Goal: Task Accomplishment & Management: Use online tool/utility

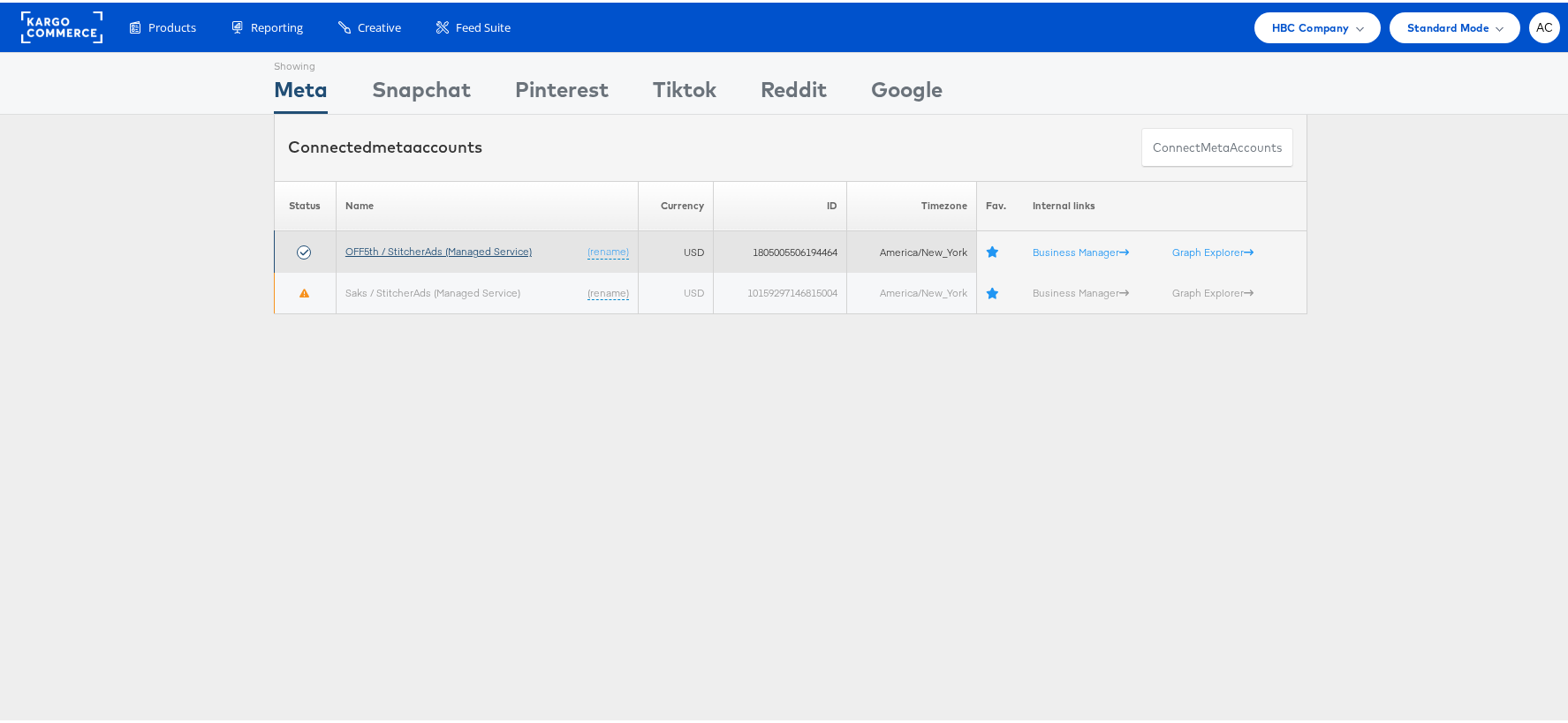
click at [466, 245] on link "OFF5th / StitcherAds (Managed Service)" at bounding box center [438, 249] width 187 height 13
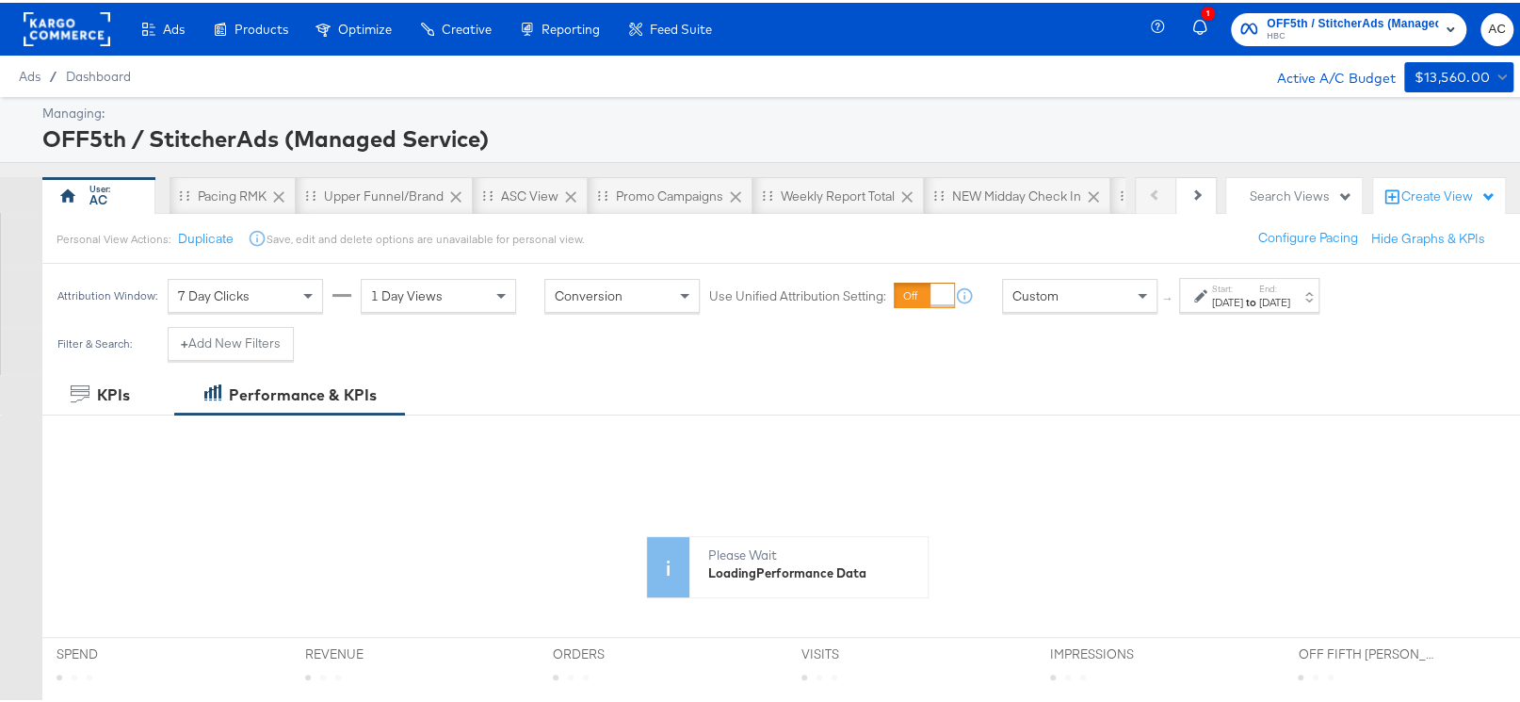
click at [1195, 290] on icon at bounding box center [1200, 292] width 13 height 13
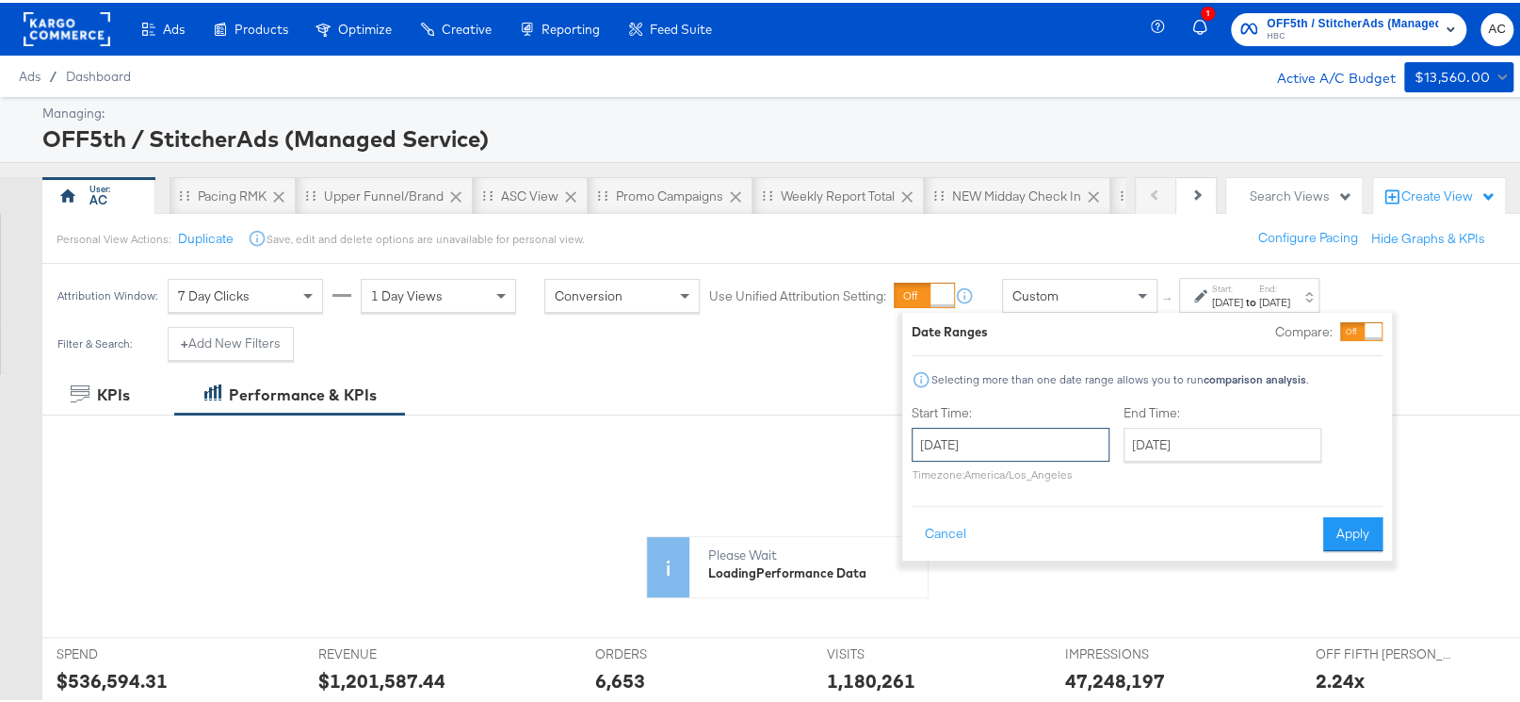
click at [1063, 438] on input "[DATE]" at bounding box center [1011, 442] width 198 height 34
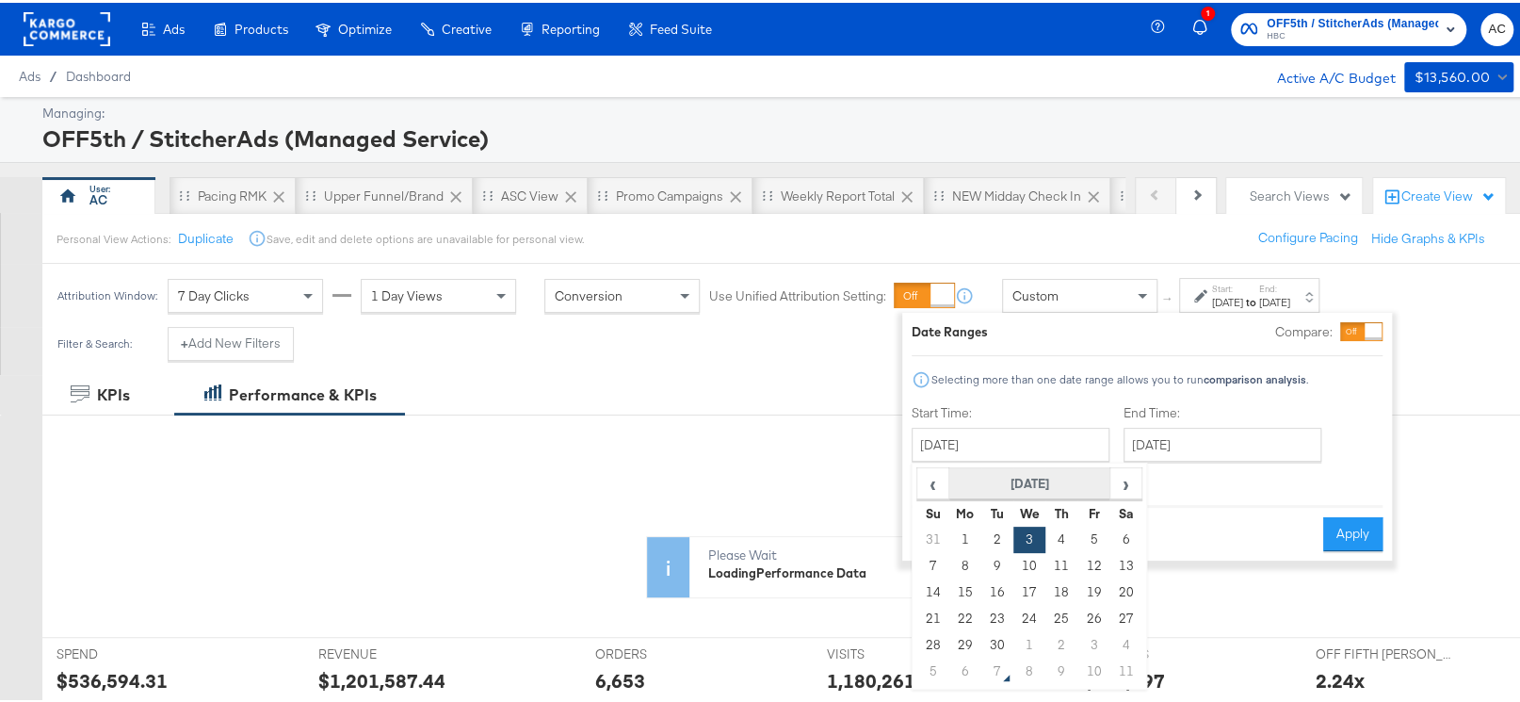
click at [1030, 474] on th "[DATE]" at bounding box center [1029, 481] width 161 height 32
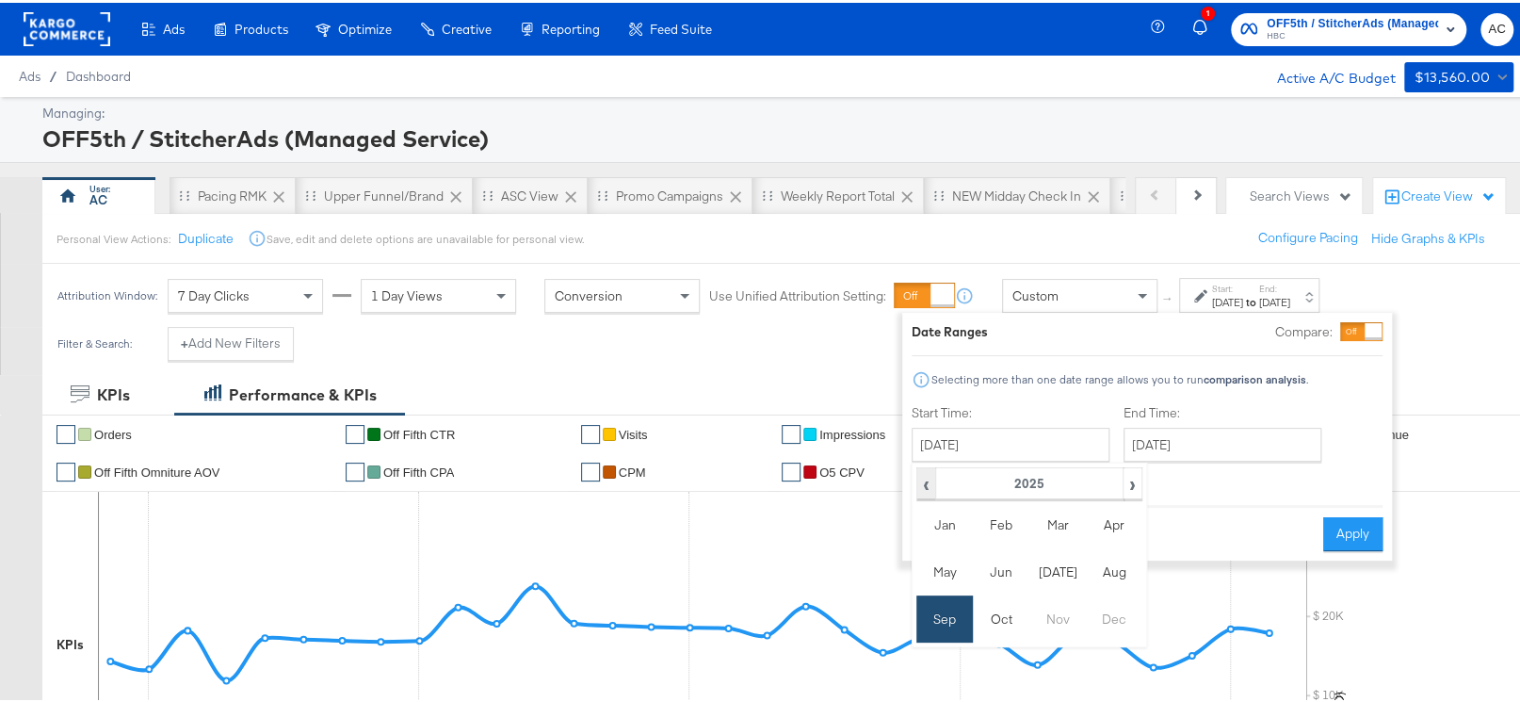
click at [927, 485] on span "‹" at bounding box center [926, 480] width 16 height 28
click at [997, 631] on td "Oct" at bounding box center [1001, 615] width 57 height 47
click at [994, 534] on td "1" at bounding box center [997, 537] width 32 height 26
type input "[DATE]"
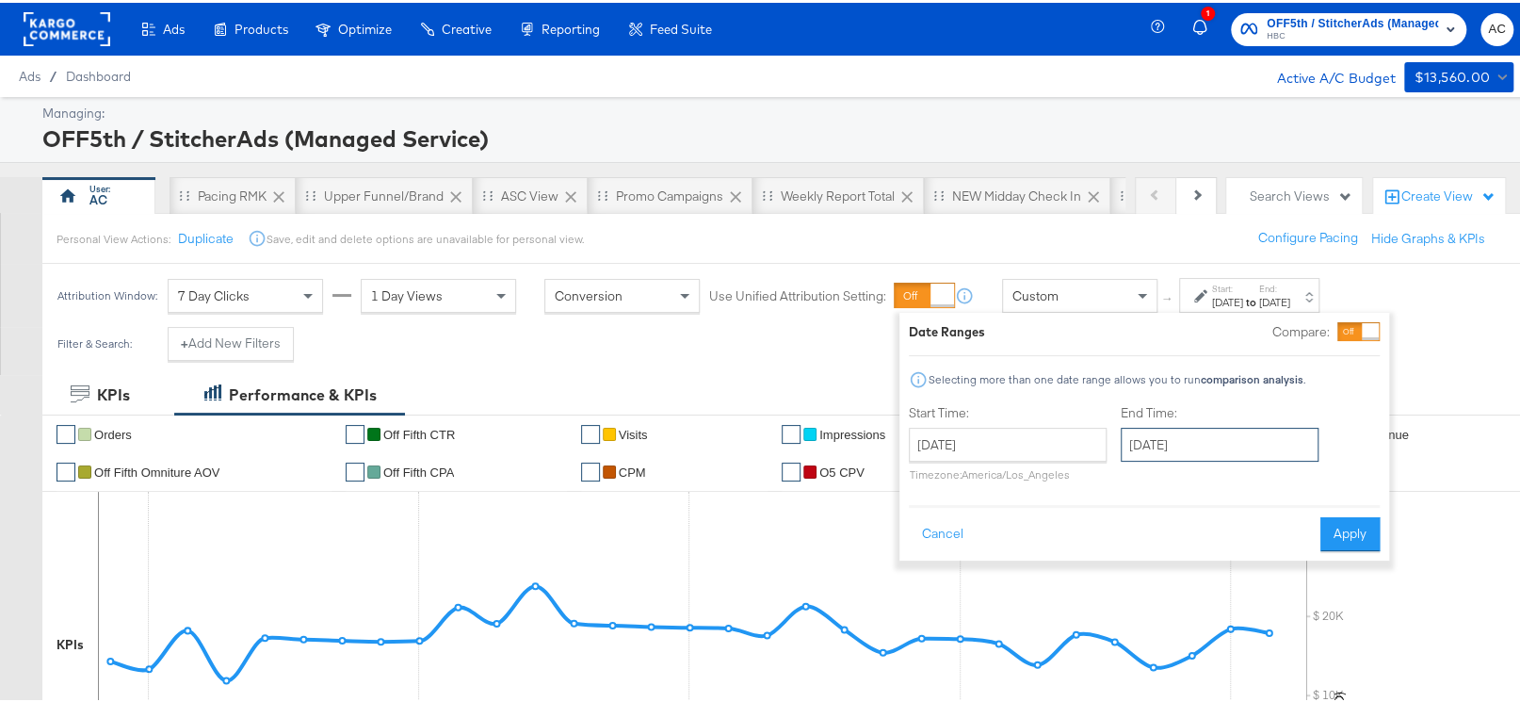
click at [1188, 447] on input "[DATE]" at bounding box center [1220, 442] width 198 height 34
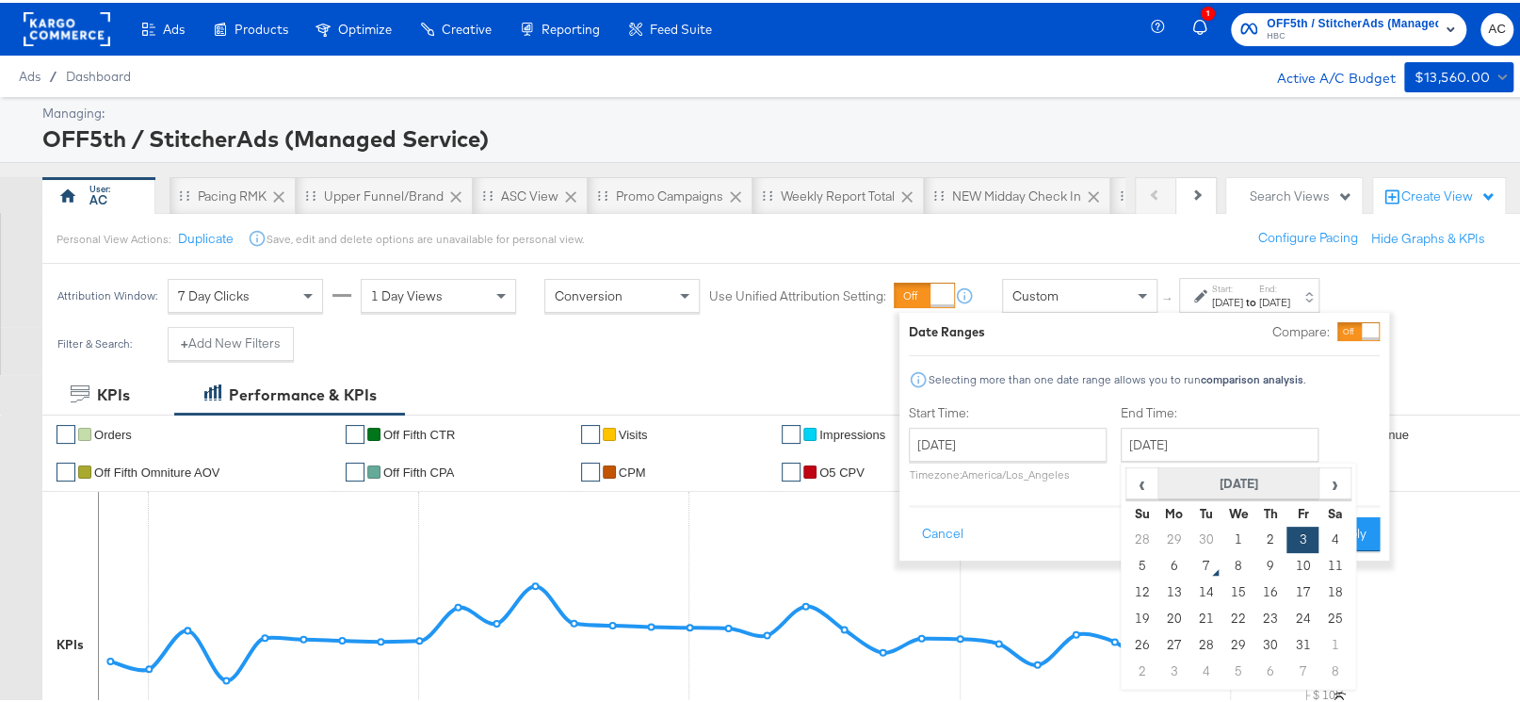
click at [1202, 487] on th "[DATE]" at bounding box center [1238, 481] width 161 height 32
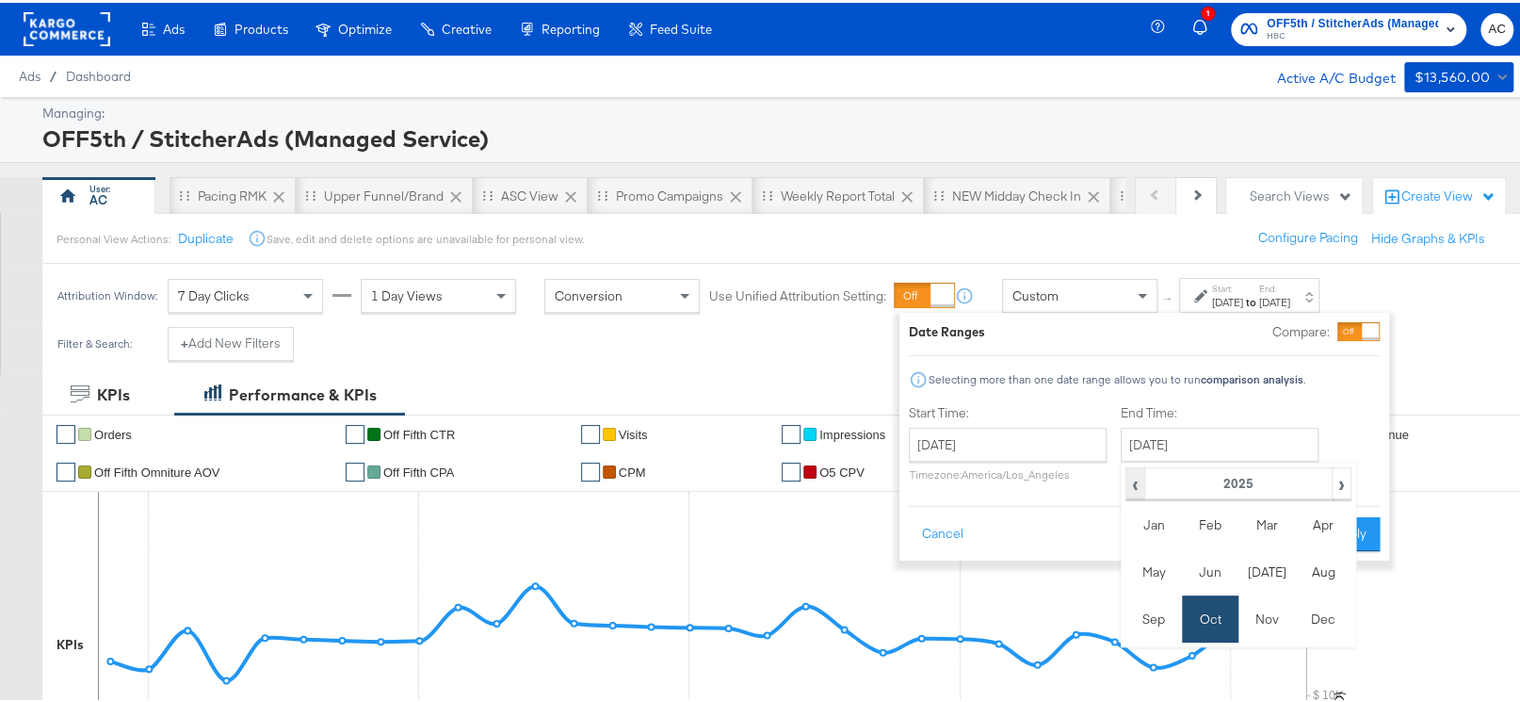
click at [1137, 486] on span "‹" at bounding box center [1135, 480] width 16 height 28
click at [1204, 623] on td "Oct" at bounding box center [1210, 615] width 57 height 47
click at [1271, 638] on td "31" at bounding box center [1270, 642] width 32 height 26
type input "[DATE]"
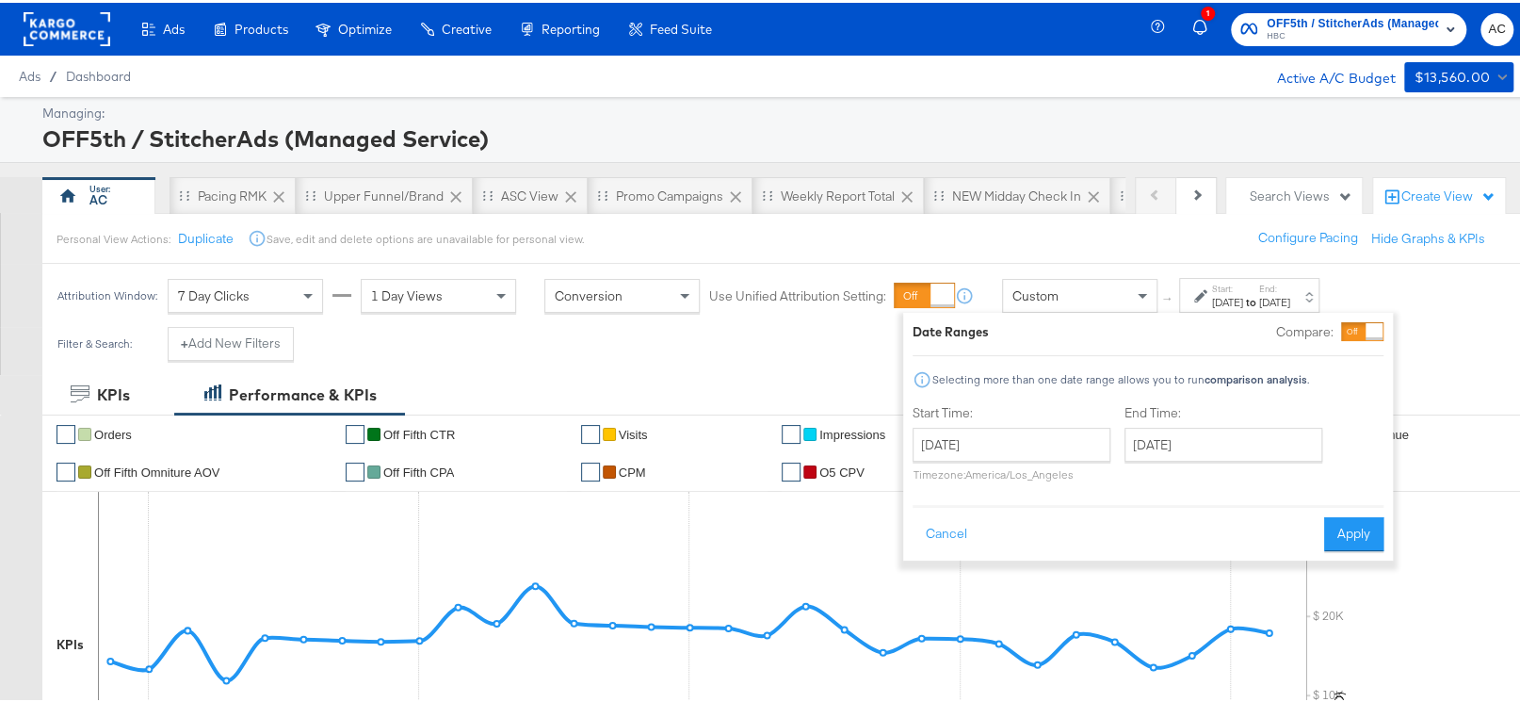
click at [1344, 551] on div "Date Ranges Compare: Selecting more than one date range allows you to run compa…" at bounding box center [1148, 434] width 490 height 248
click at [1348, 528] on button "Apply" at bounding box center [1353, 531] width 59 height 34
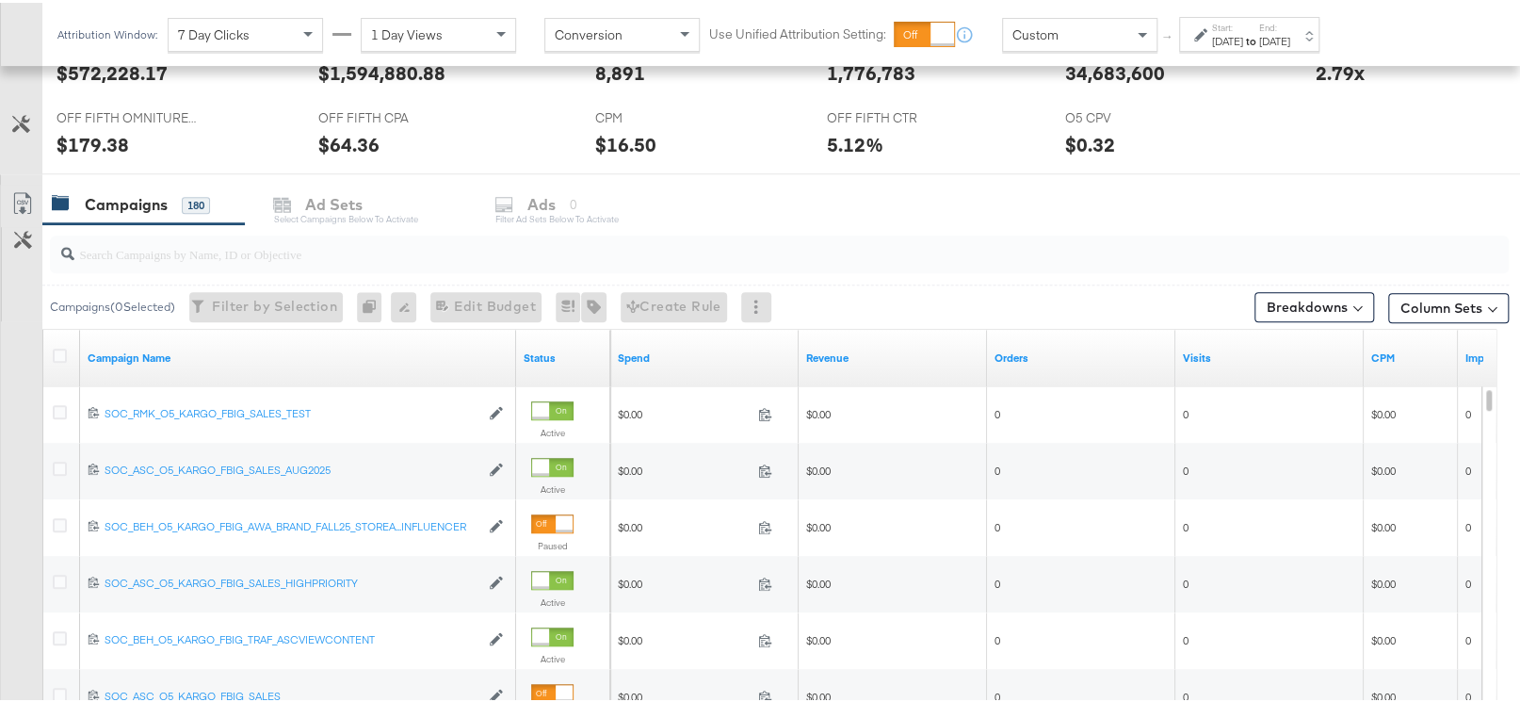
scroll to position [795, 0]
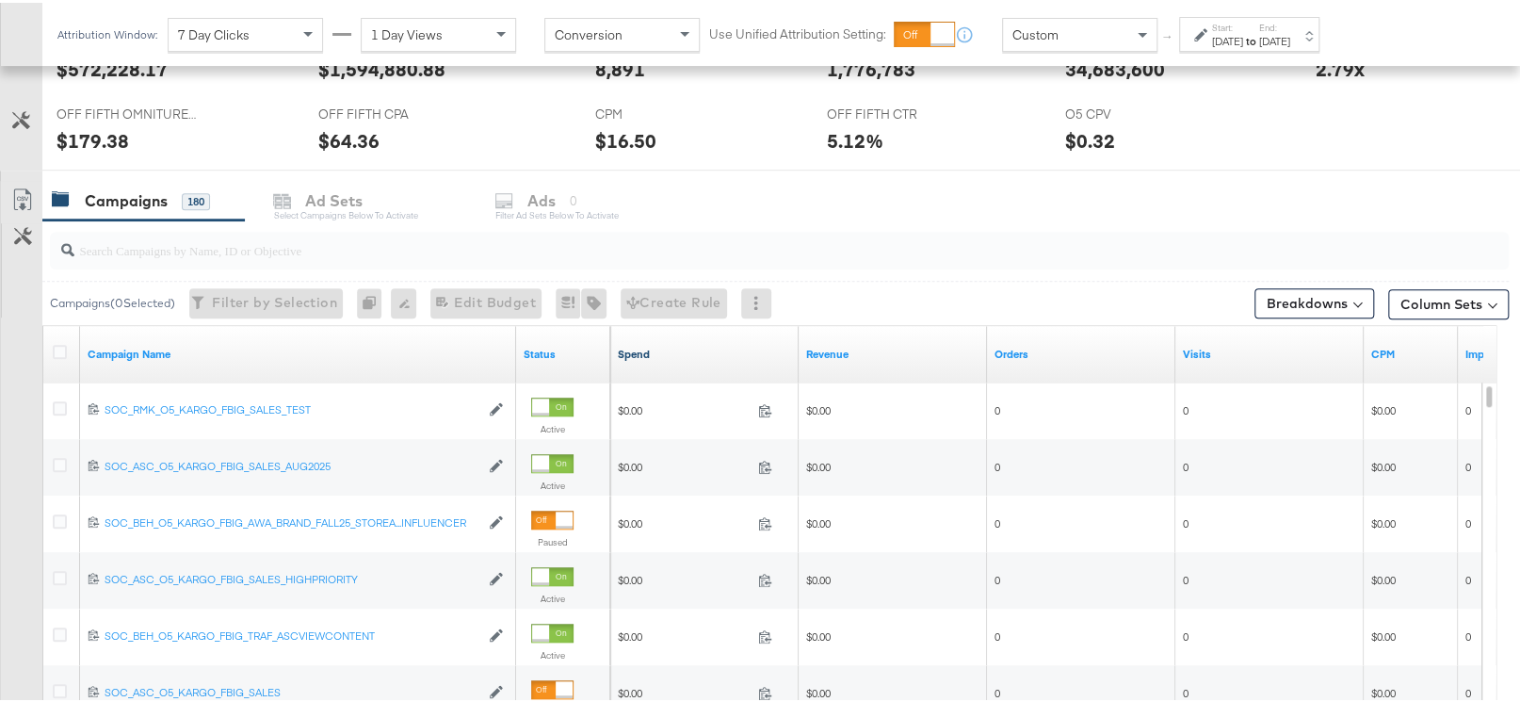
click at [643, 353] on link "Spend" at bounding box center [704, 351] width 173 height 15
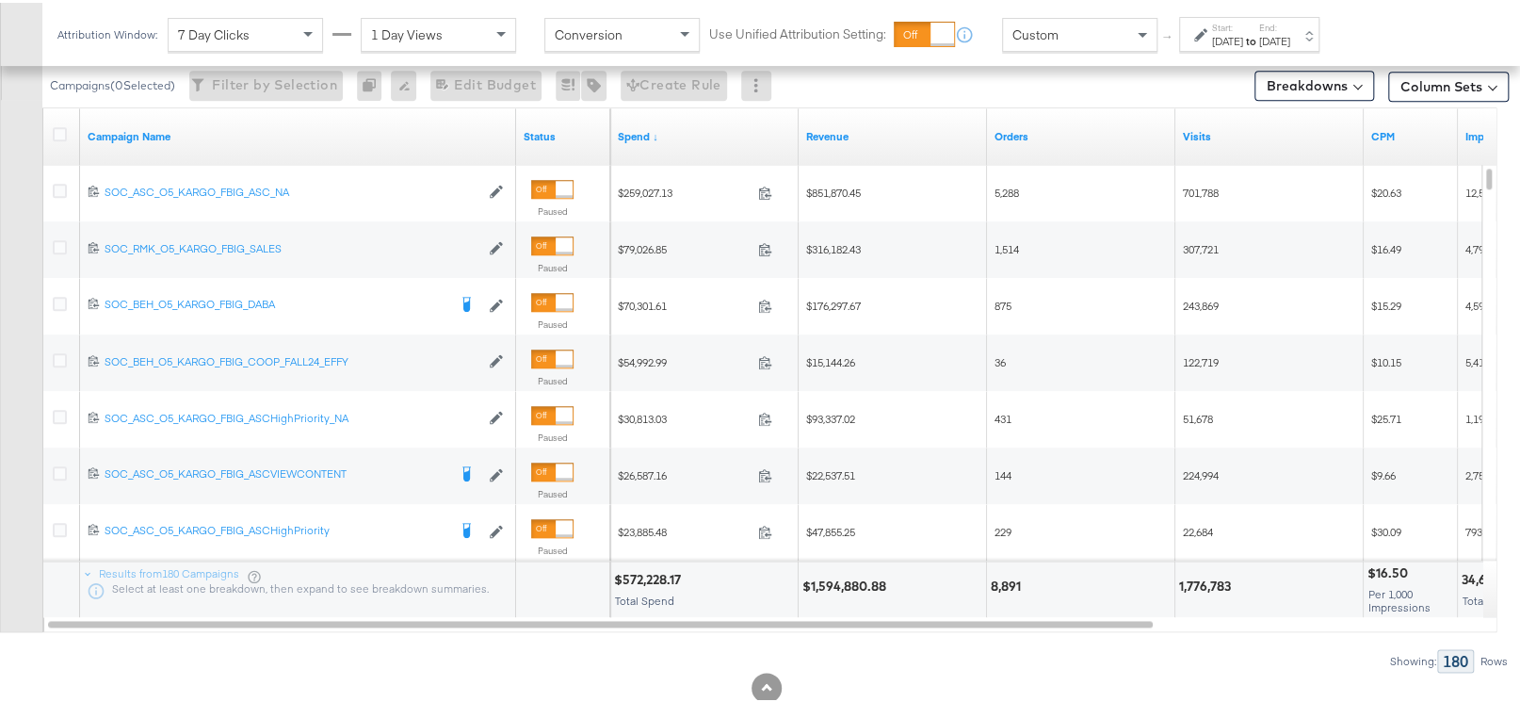
scroll to position [1011, 0]
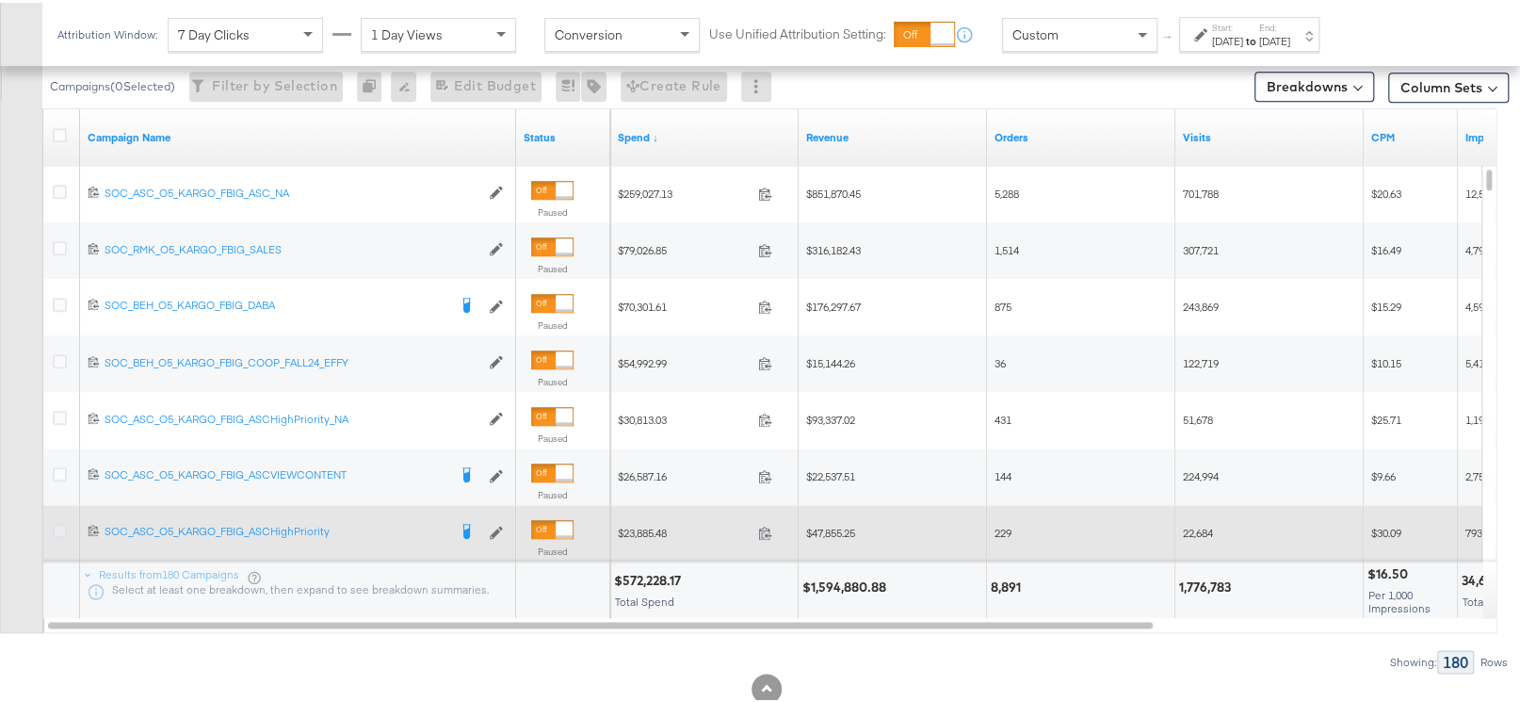
click at [59, 524] on icon at bounding box center [60, 528] width 14 height 14
click at [0, 0] on input "checkbox" at bounding box center [0, 0] width 0 height 0
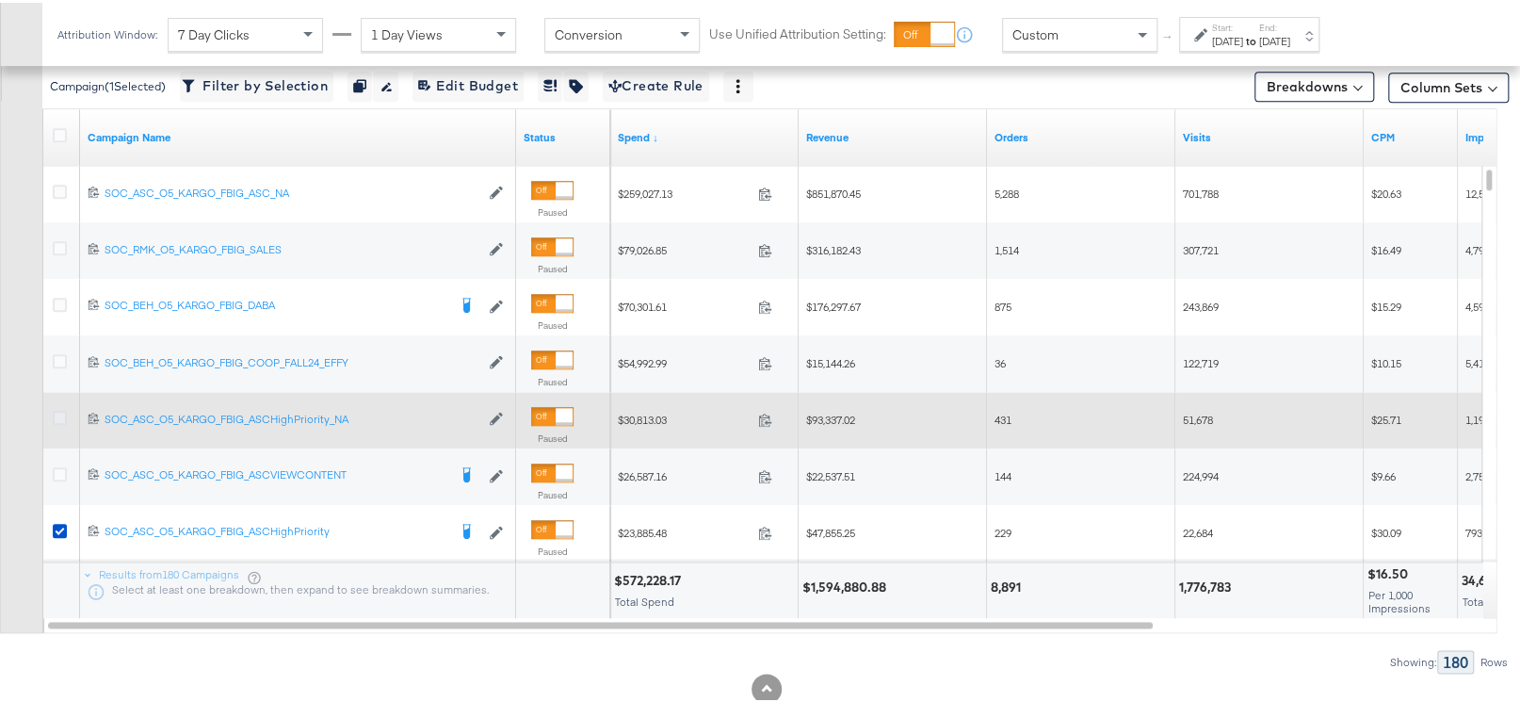
click at [64, 414] on icon at bounding box center [60, 415] width 14 height 14
click at [0, 0] on input "checkbox" at bounding box center [0, 0] width 0 height 0
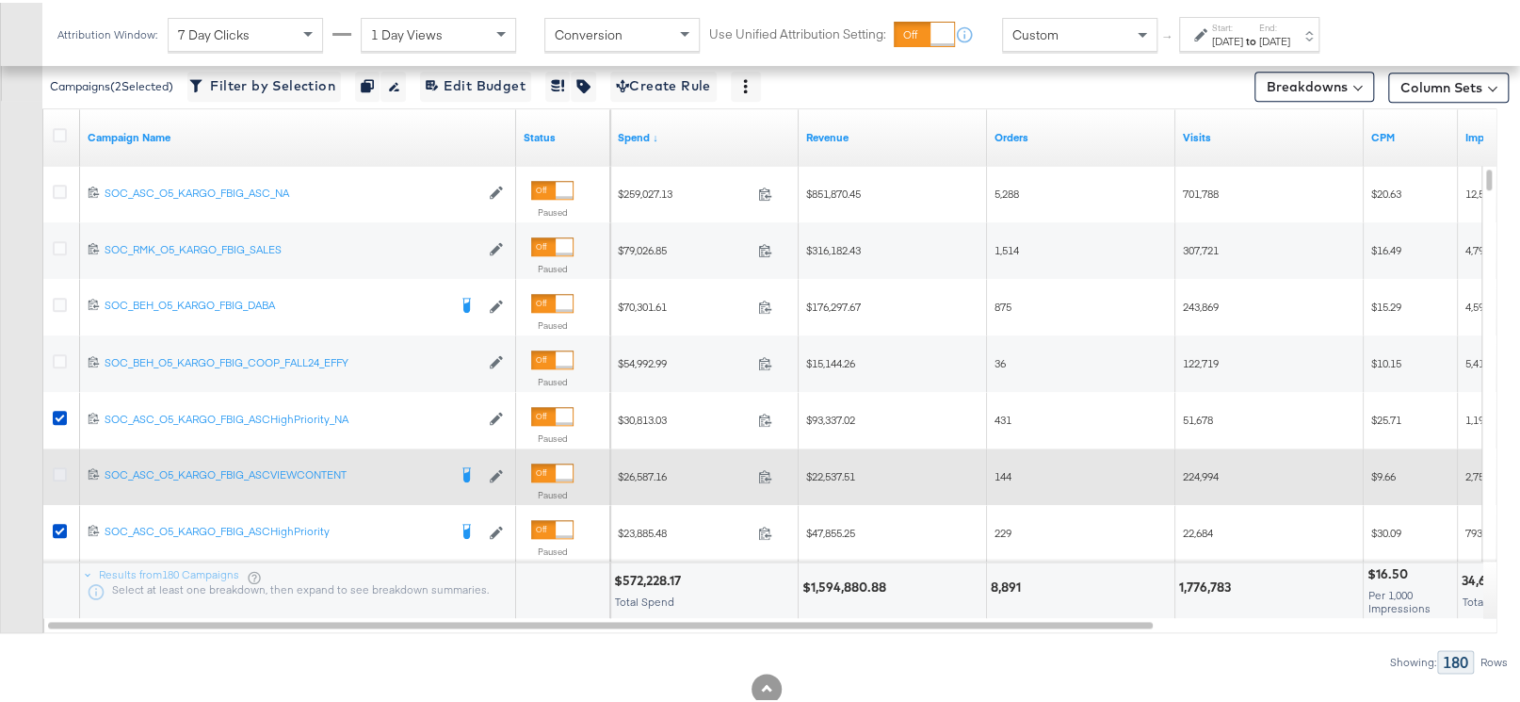
click at [60, 469] on icon at bounding box center [60, 471] width 14 height 14
click at [0, 0] on input "checkbox" at bounding box center [0, 0] width 0 height 0
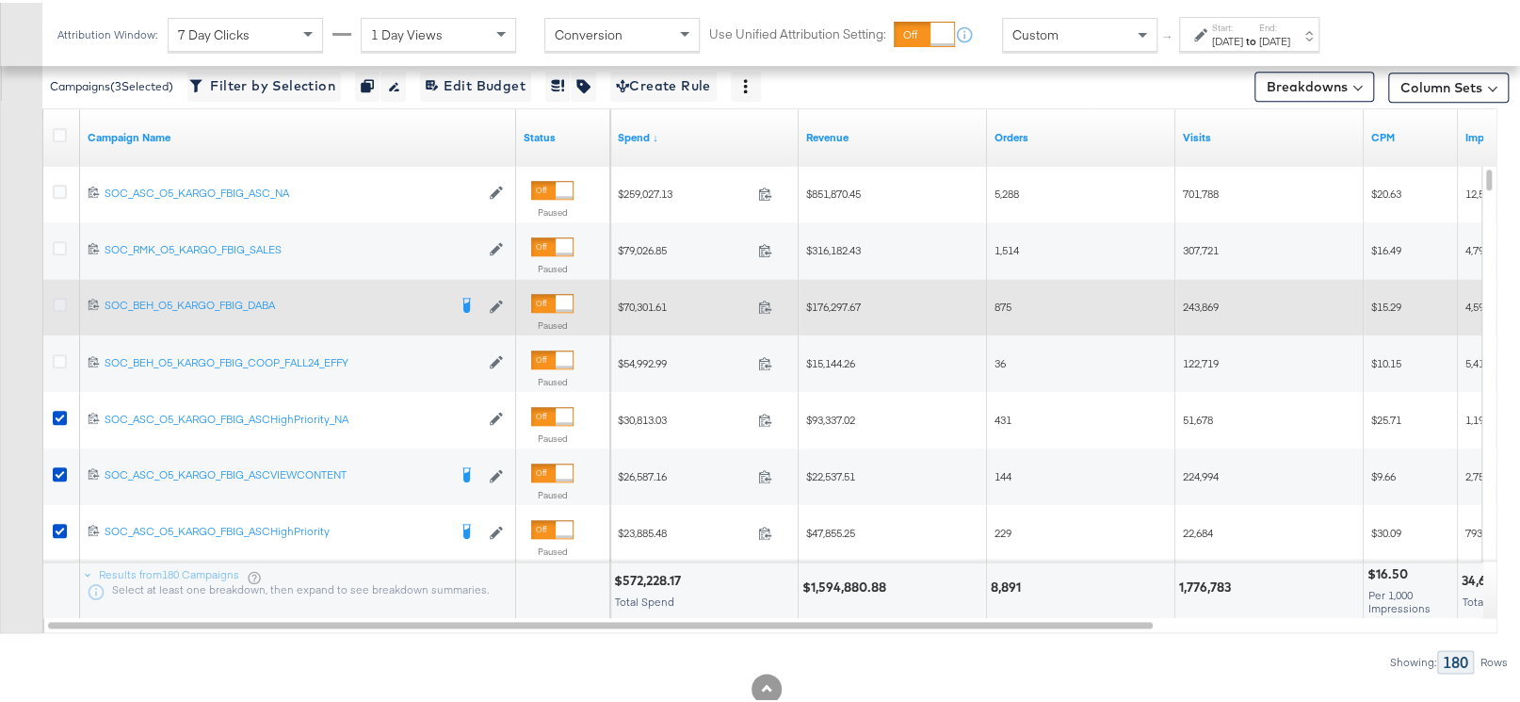
click at [57, 298] on icon at bounding box center [60, 302] width 14 height 14
click at [0, 0] on input "checkbox" at bounding box center [0, 0] width 0 height 0
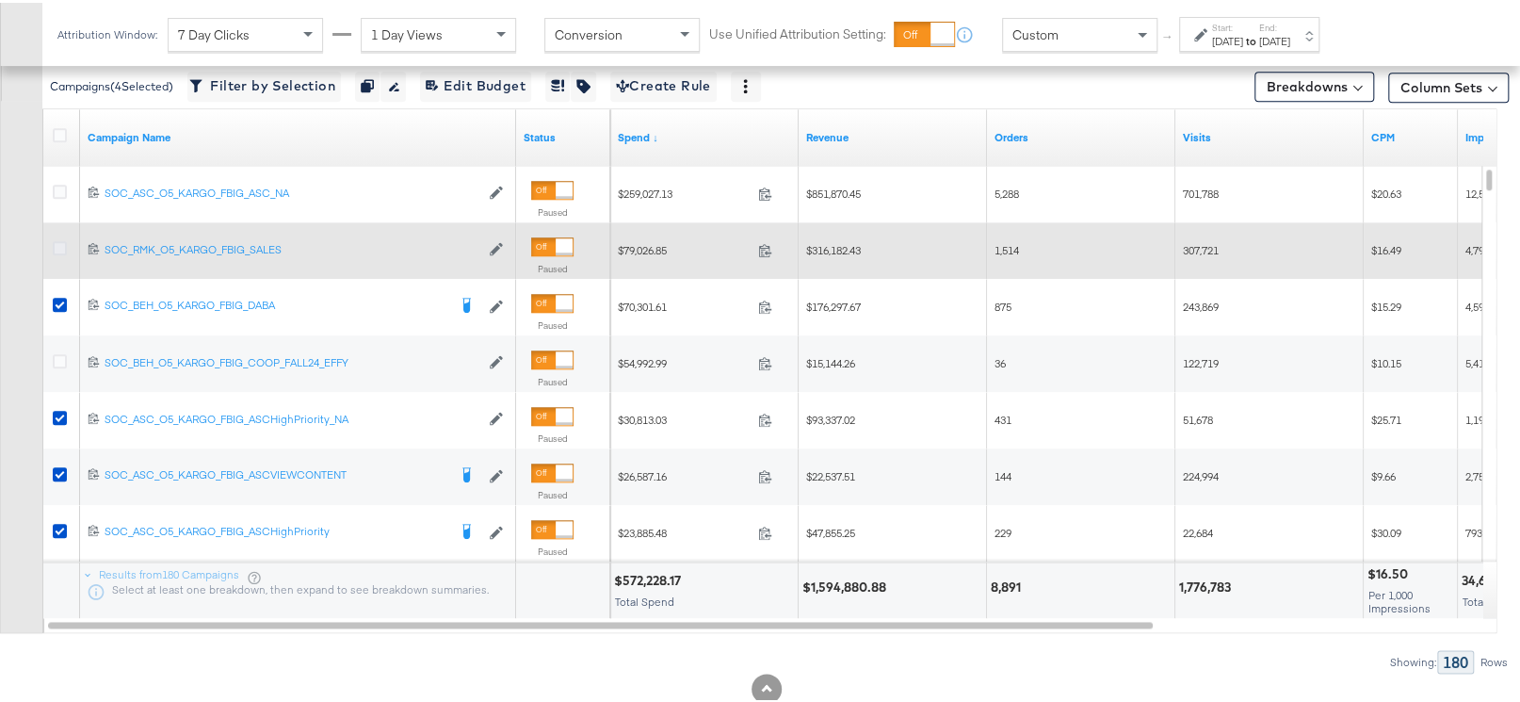
click at [60, 241] on icon at bounding box center [60, 245] width 14 height 14
click at [0, 0] on input "checkbox" at bounding box center [0, 0] width 0 height 0
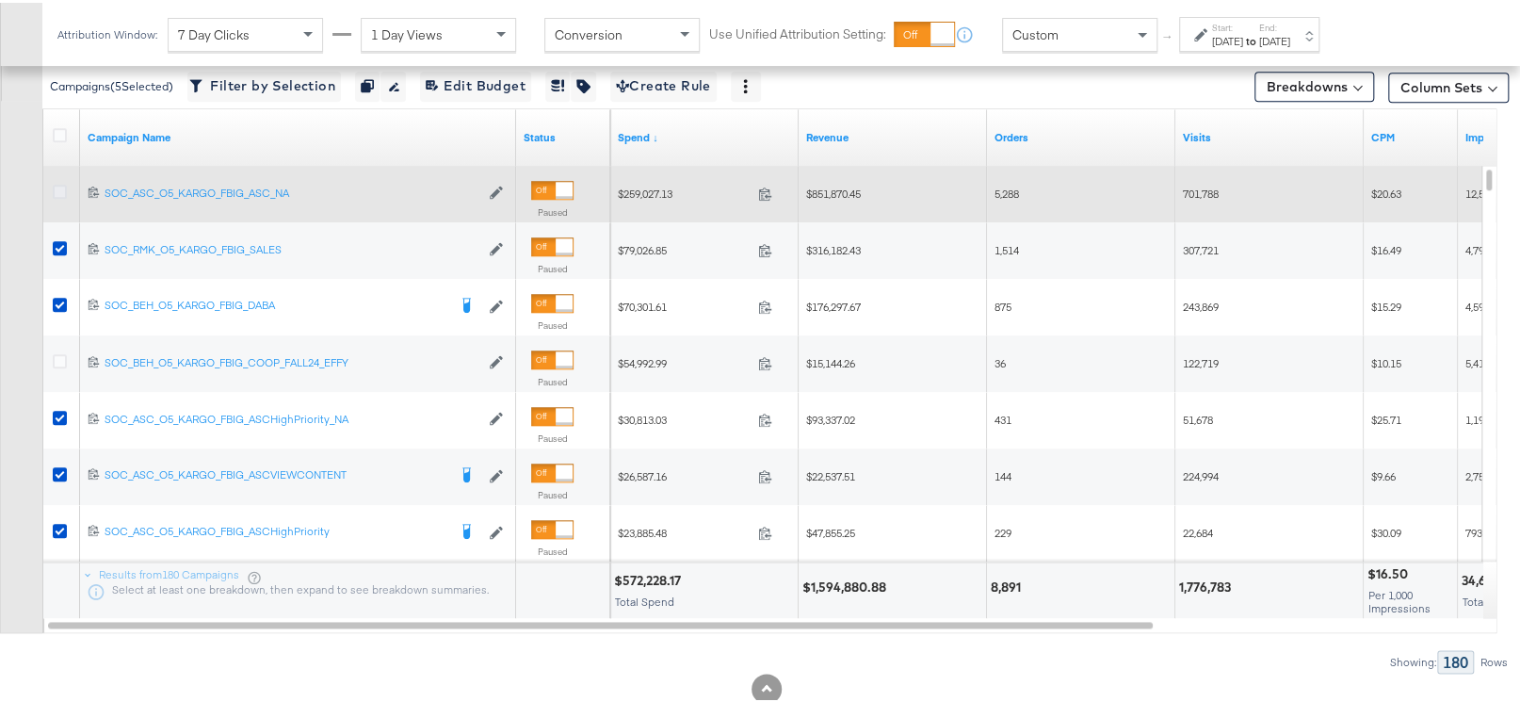
click at [54, 184] on icon at bounding box center [60, 189] width 14 height 14
click at [0, 0] on input "checkbox" at bounding box center [0, 0] width 0 height 0
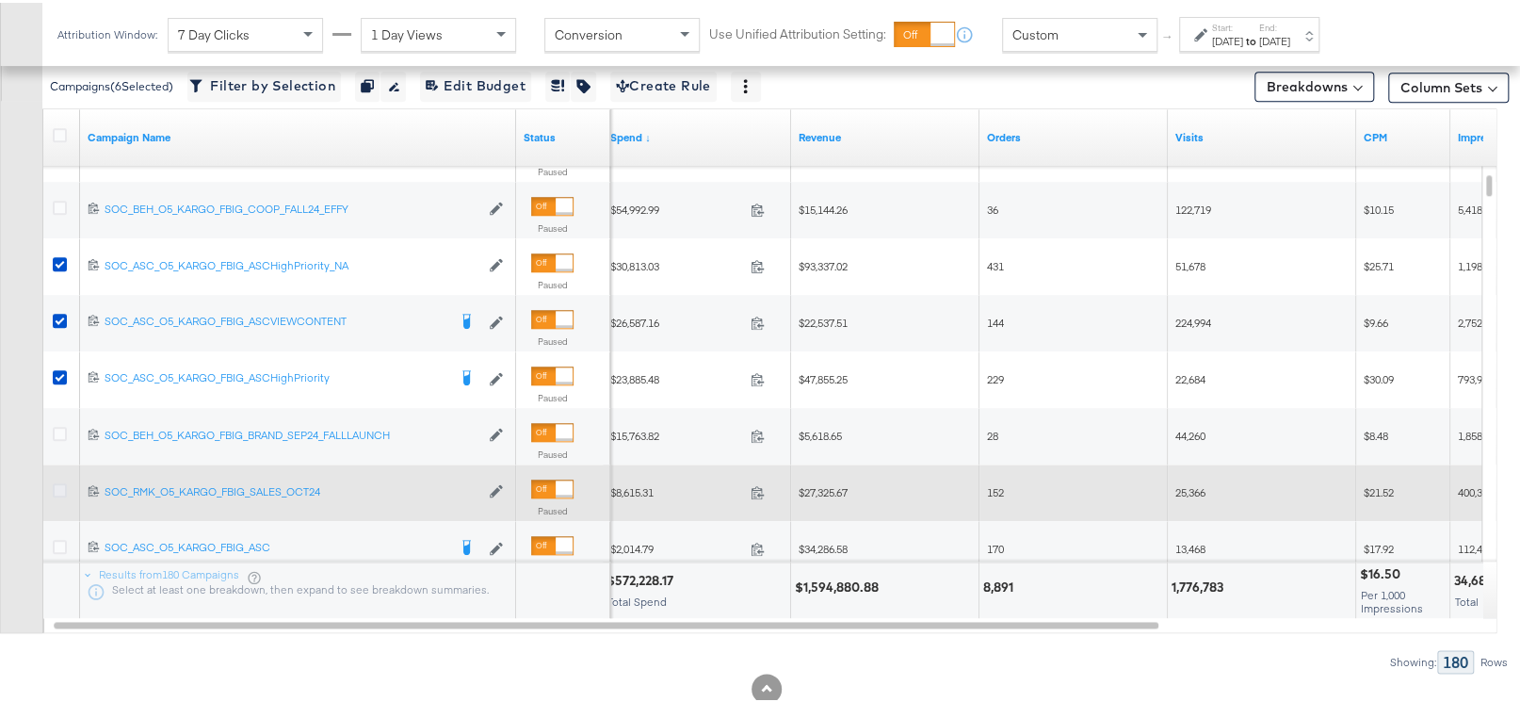
click at [63, 486] on icon at bounding box center [60, 487] width 14 height 14
click at [0, 0] on input "checkbox" at bounding box center [0, 0] width 0 height 0
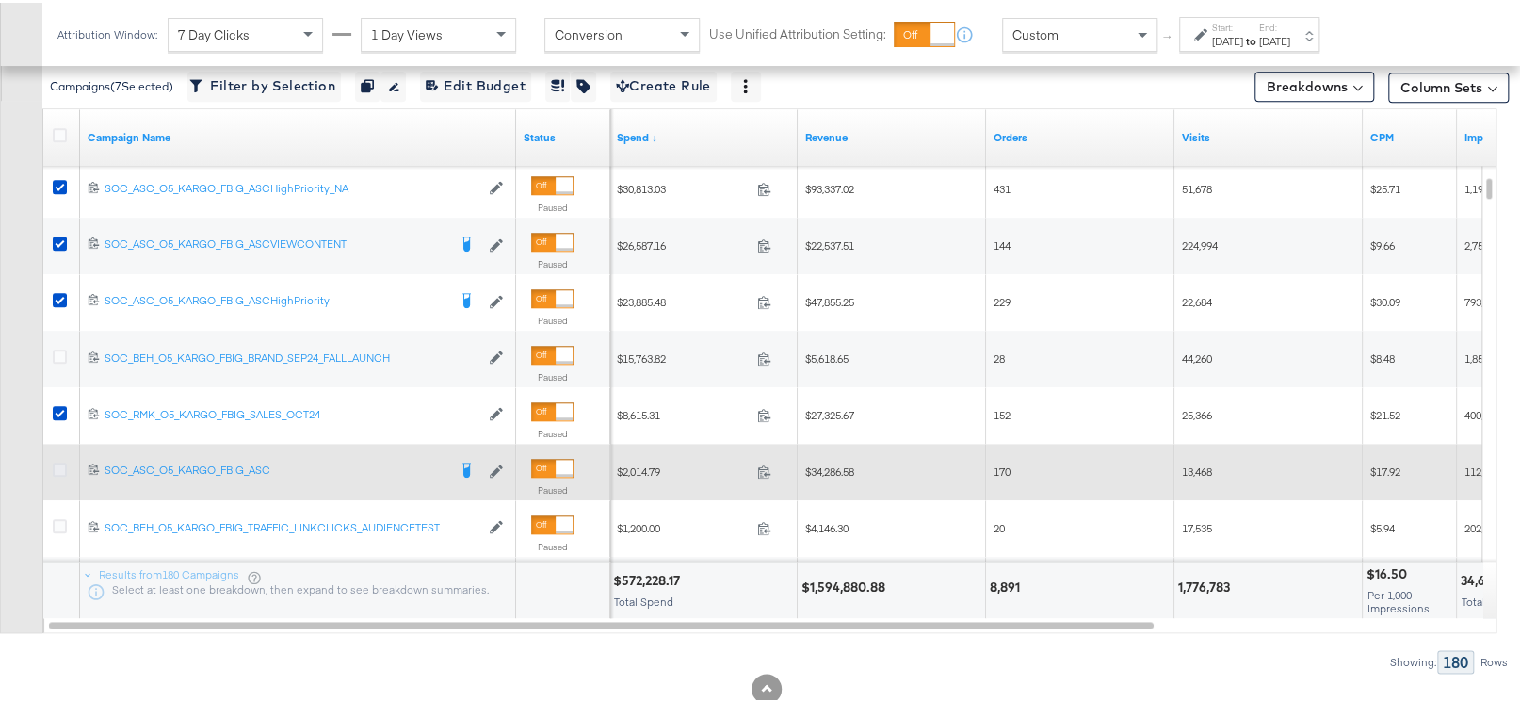
click at [63, 467] on icon at bounding box center [60, 467] width 14 height 14
click at [0, 0] on input "checkbox" at bounding box center [0, 0] width 0 height 0
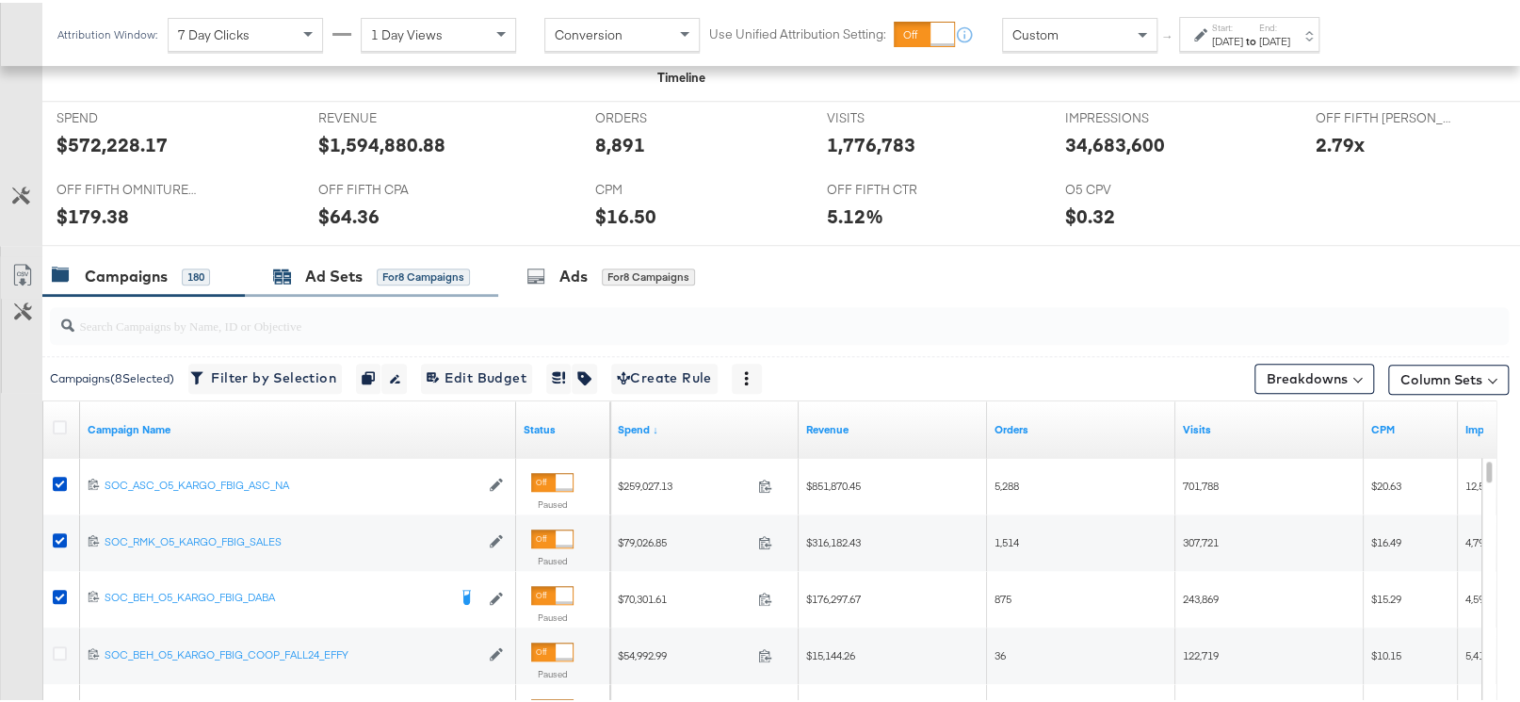
scroll to position [717, 0]
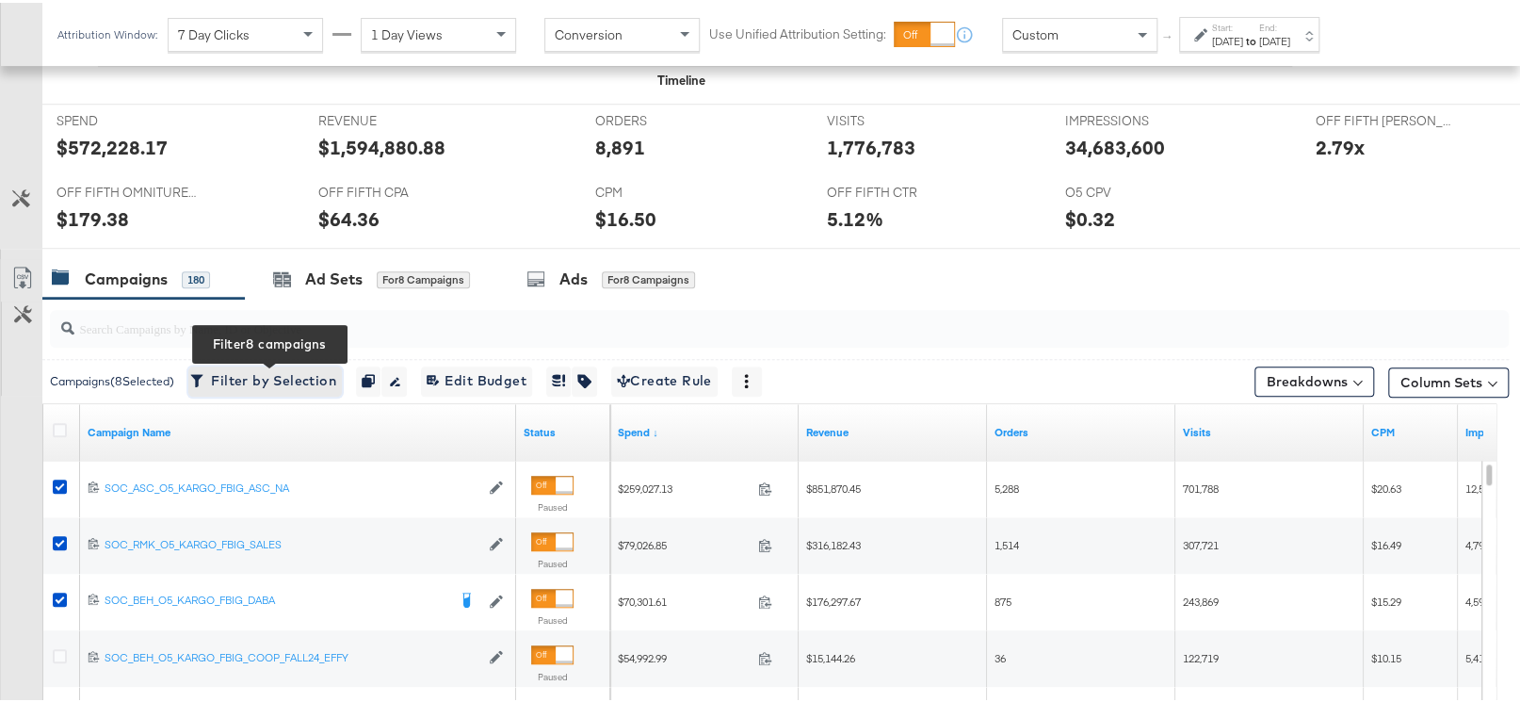
click at [287, 363] on button "Filter by Selection Filter 8 campaigns" at bounding box center [264, 378] width 153 height 30
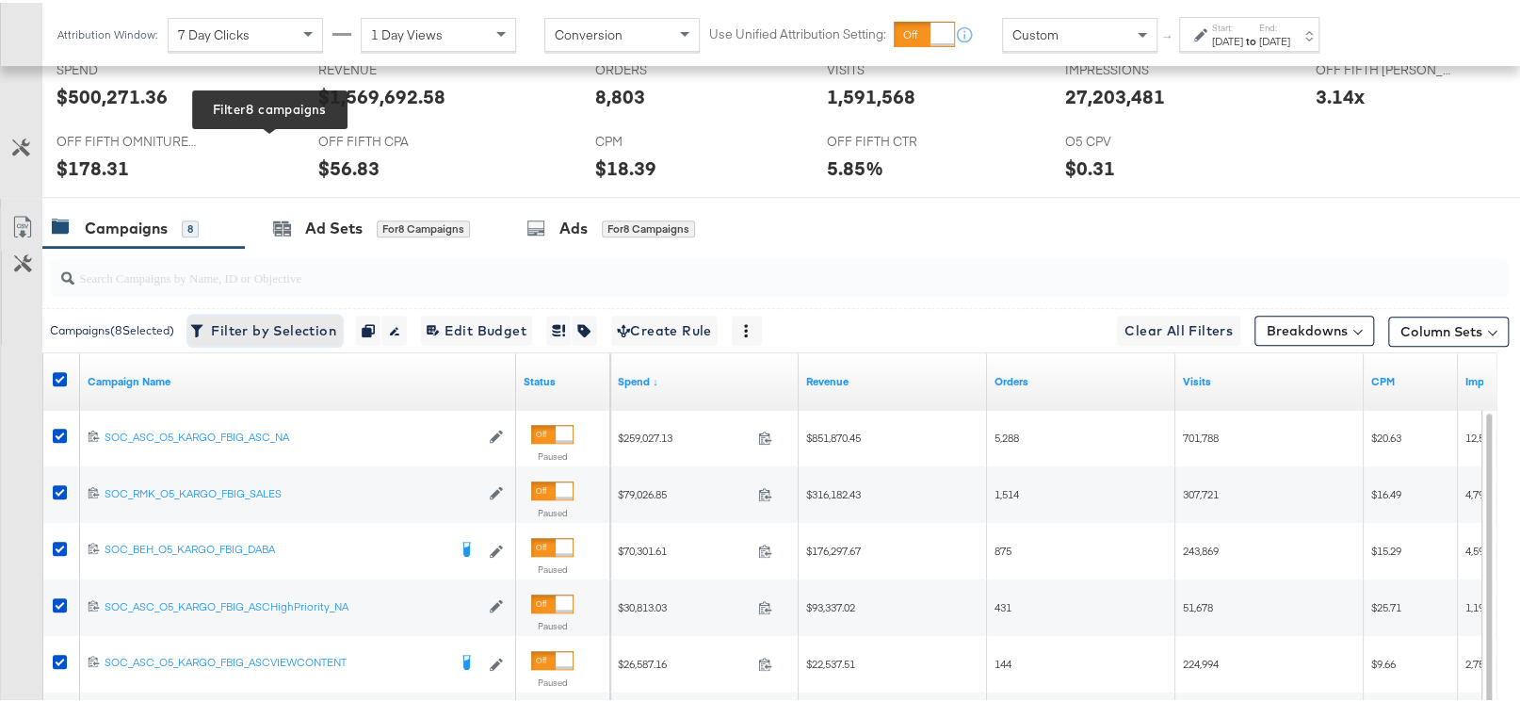
scroll to position [994, 0]
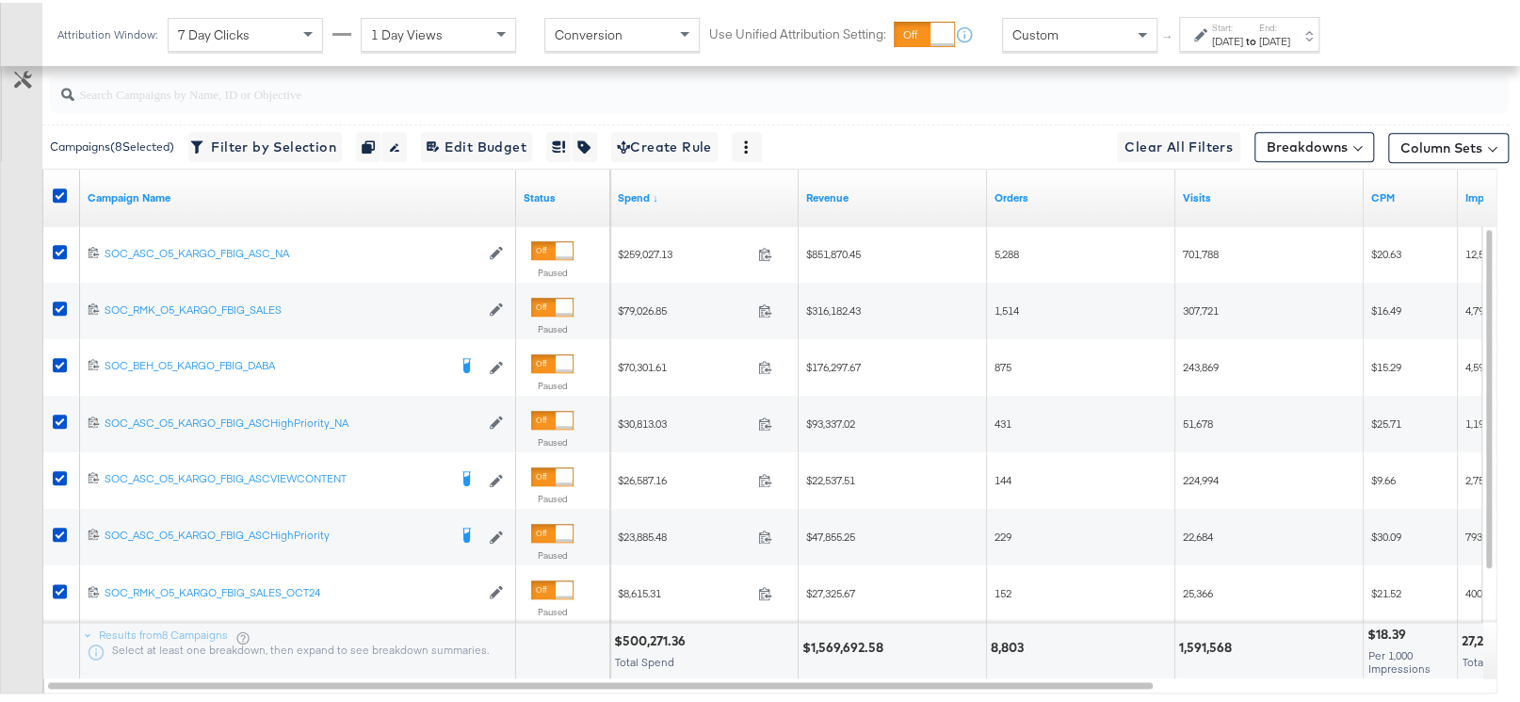
click at [667, 637] on div "$500,271.36" at bounding box center [652, 638] width 77 height 18
copy div "500,271.36"
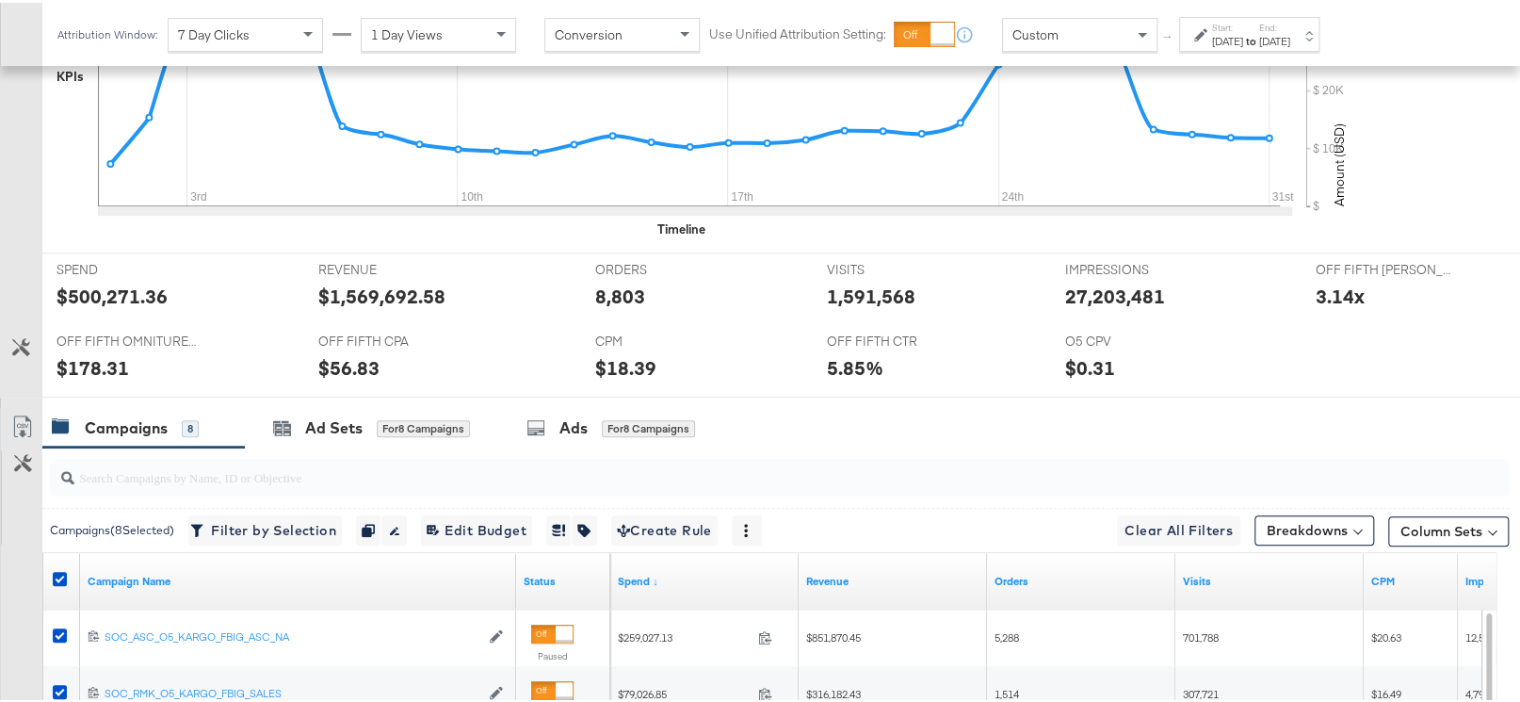
scroll to position [608, 0]
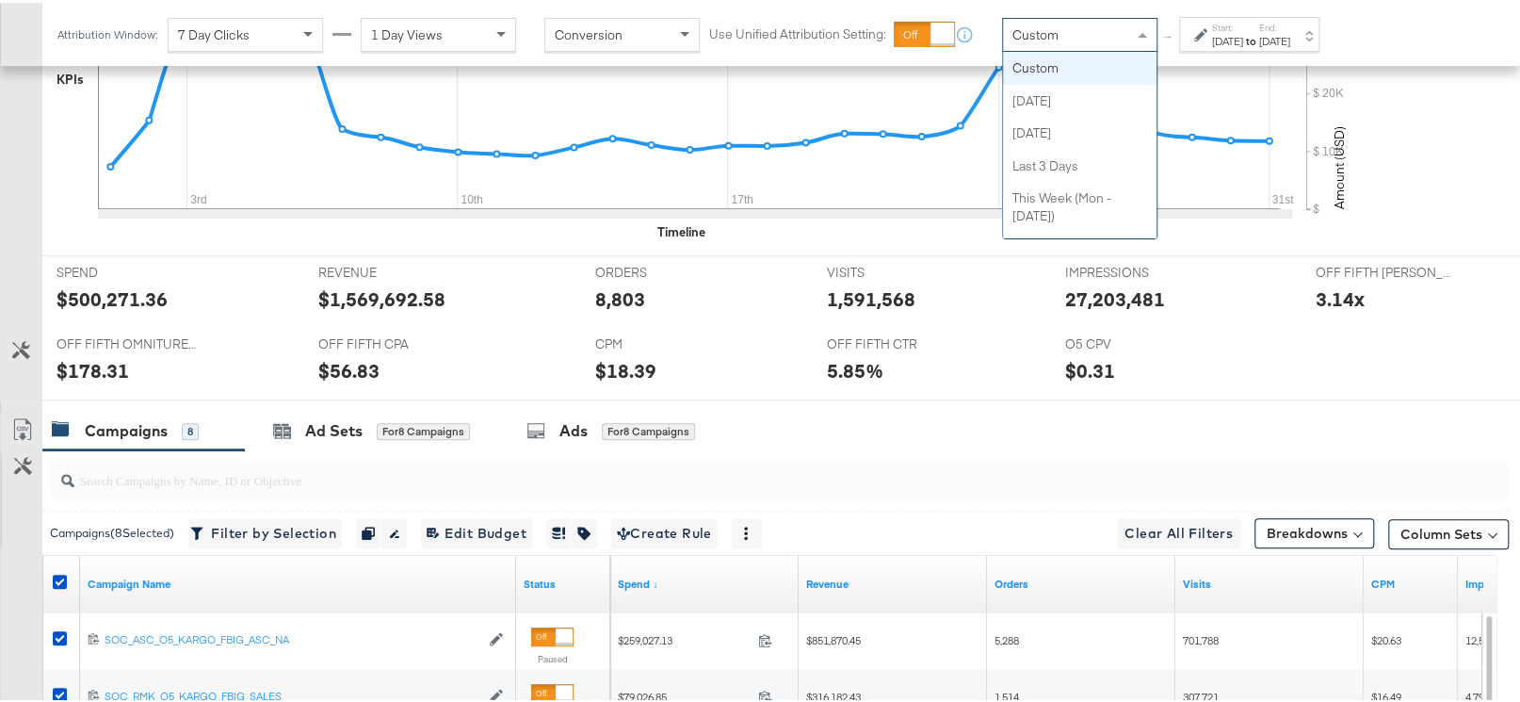
click at [1135, 40] on span at bounding box center [1145, 32] width 24 height 32
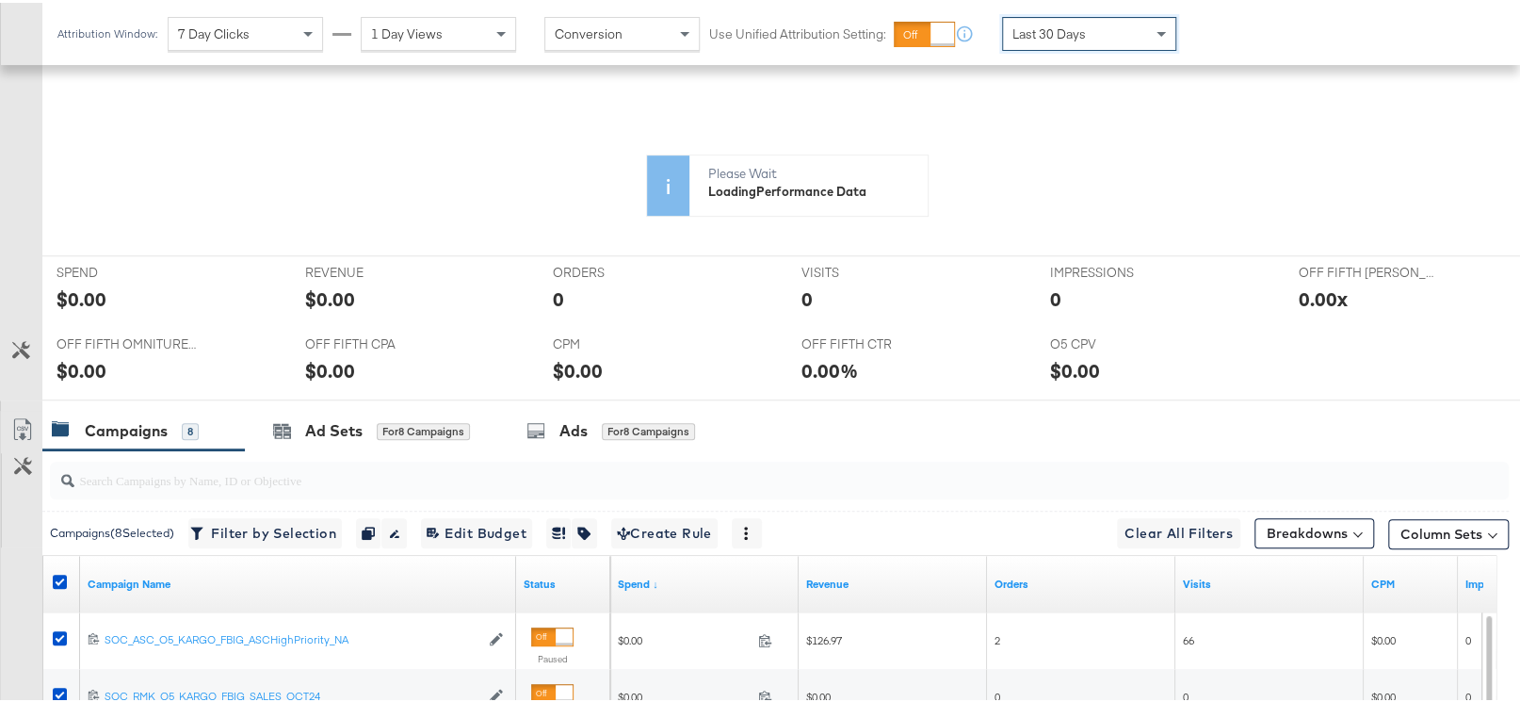
scroll to position [607, 0]
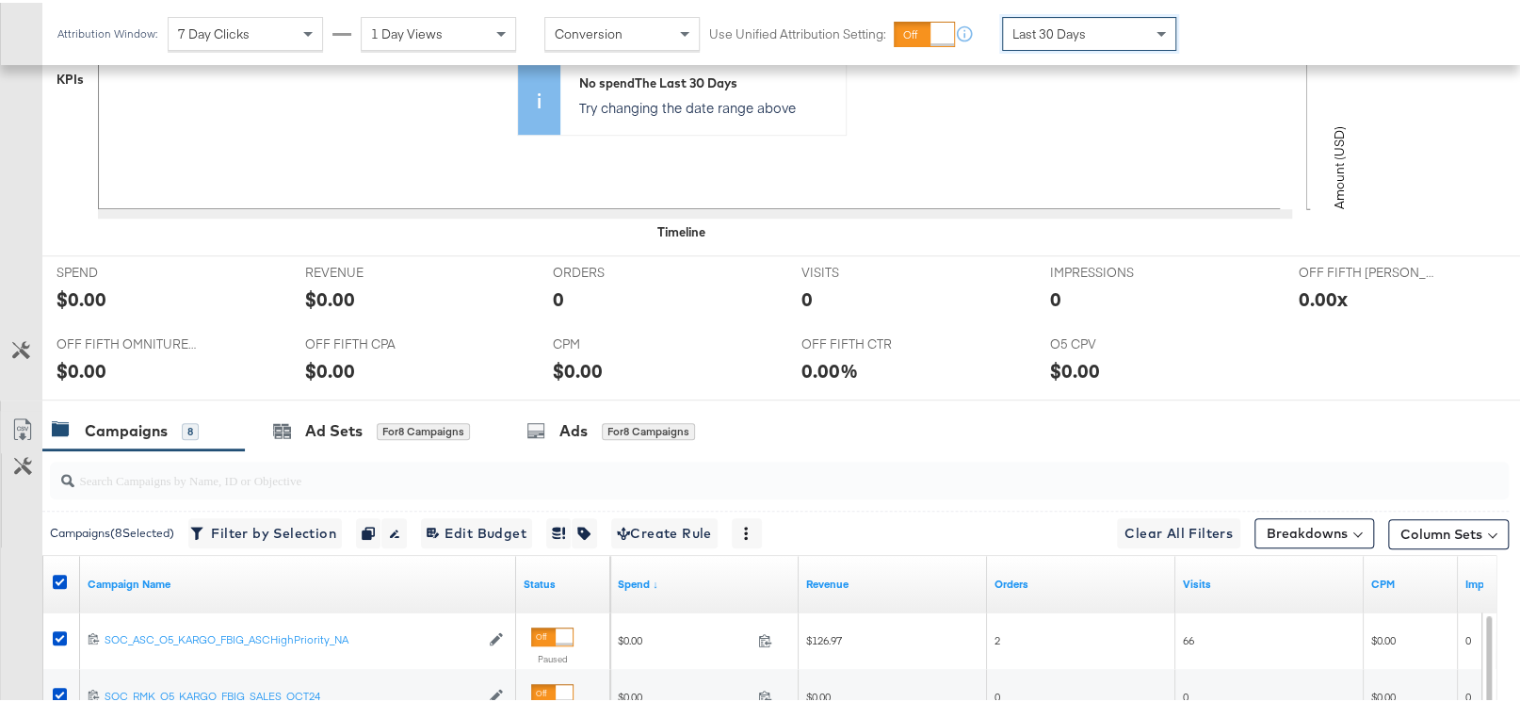
click at [115, 417] on div "Campaigns" at bounding box center [126, 428] width 83 height 22
click at [56, 583] on icon at bounding box center [60, 579] width 14 height 14
click at [0, 0] on input "checkbox" at bounding box center [0, 0] width 0 height 0
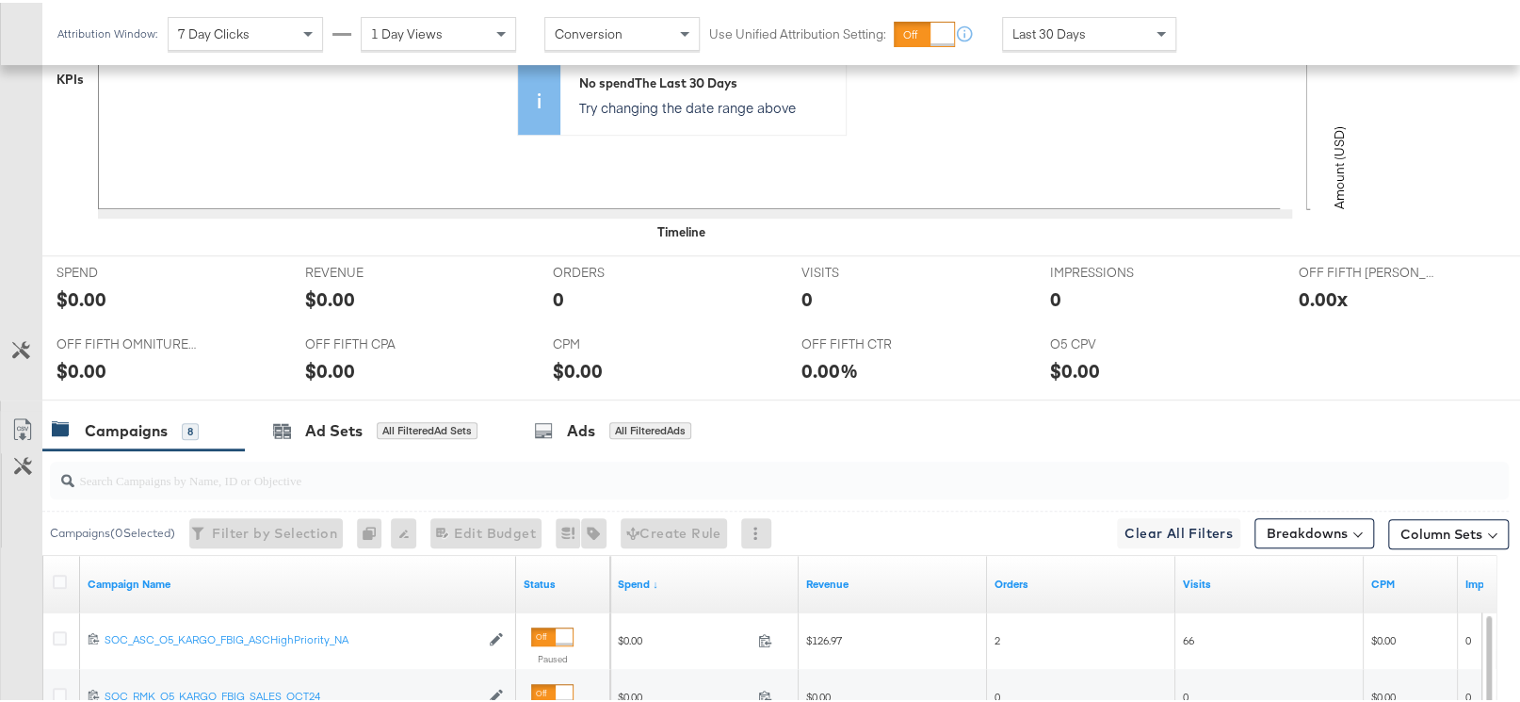
click at [99, 445] on div "Campaigns 8" at bounding box center [143, 428] width 202 height 40
click at [100, 434] on div "Campaigns" at bounding box center [126, 428] width 83 height 22
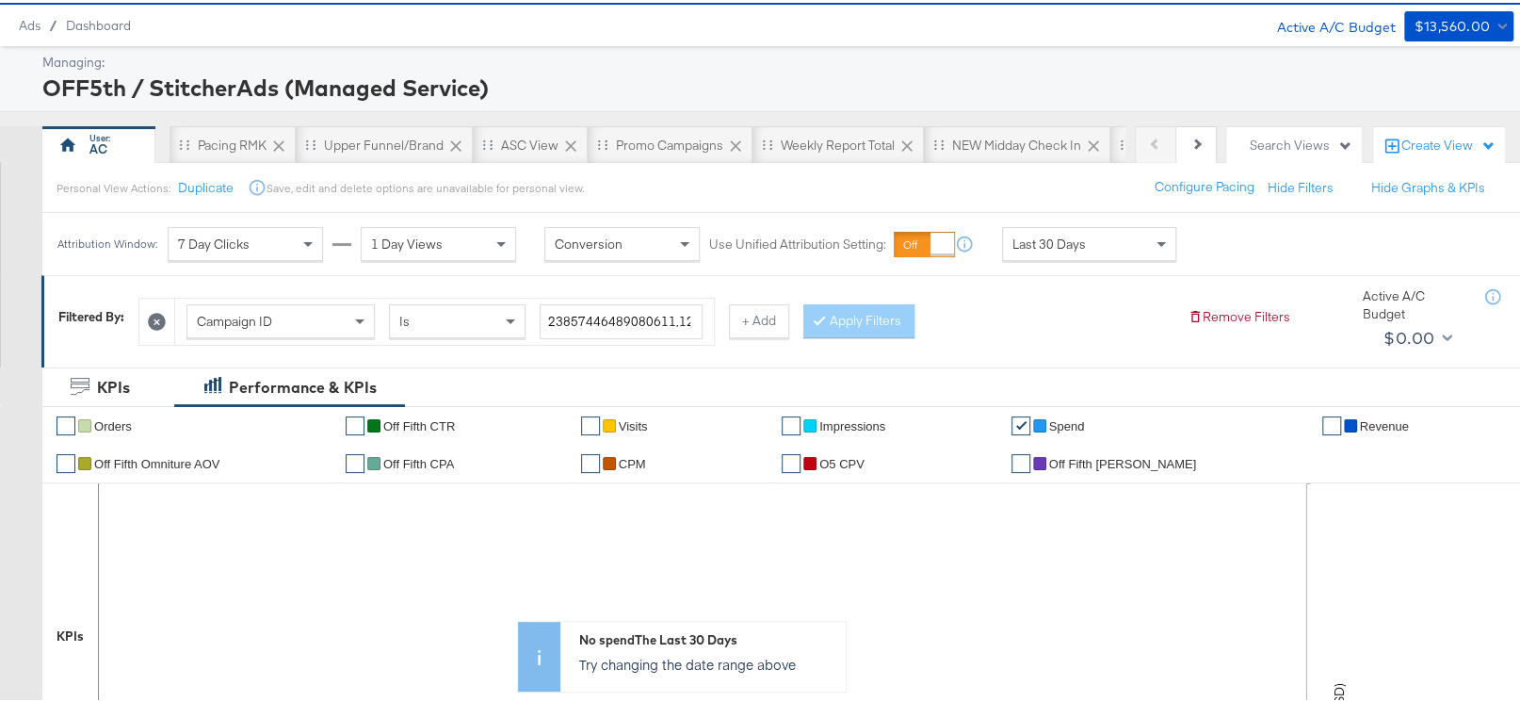
scroll to position [0, 0]
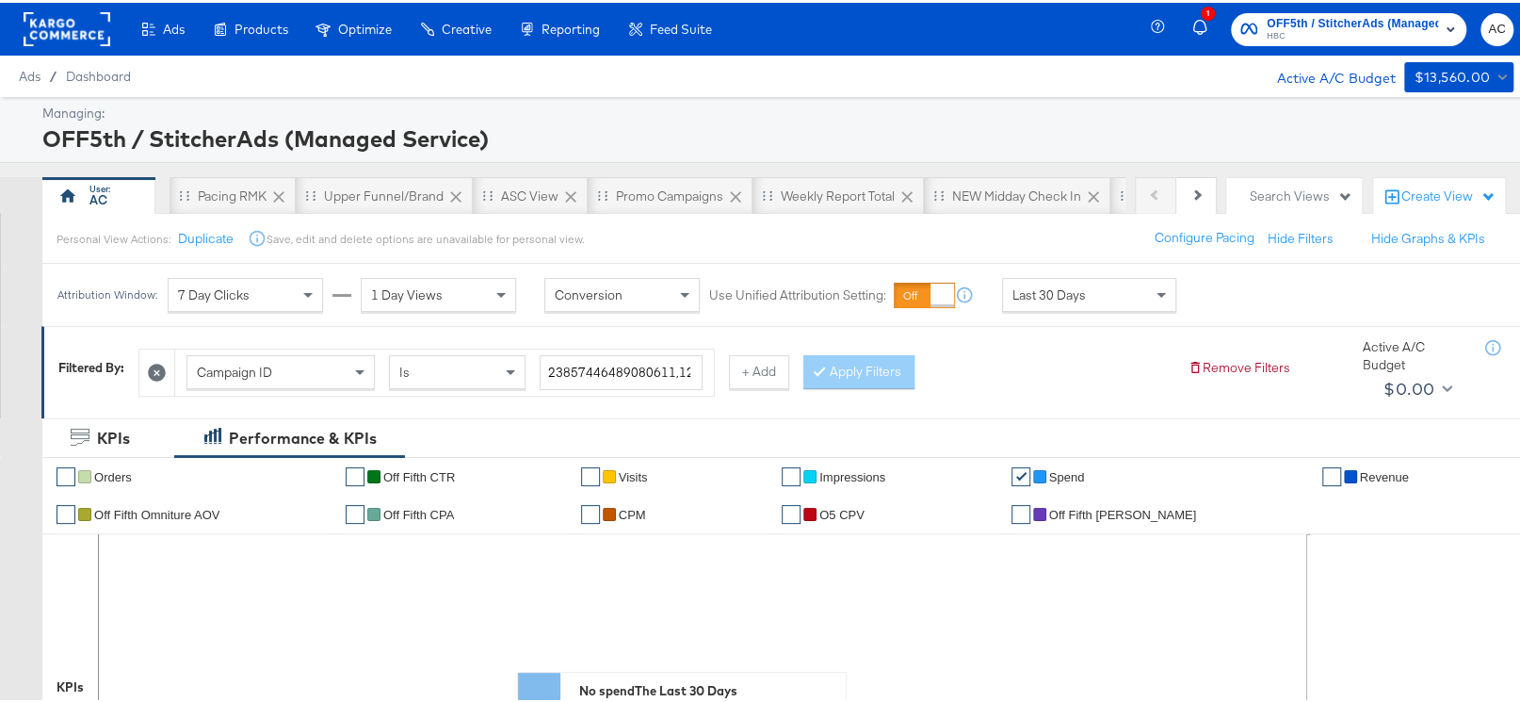
click at [151, 367] on icon at bounding box center [157, 370] width 18 height 18
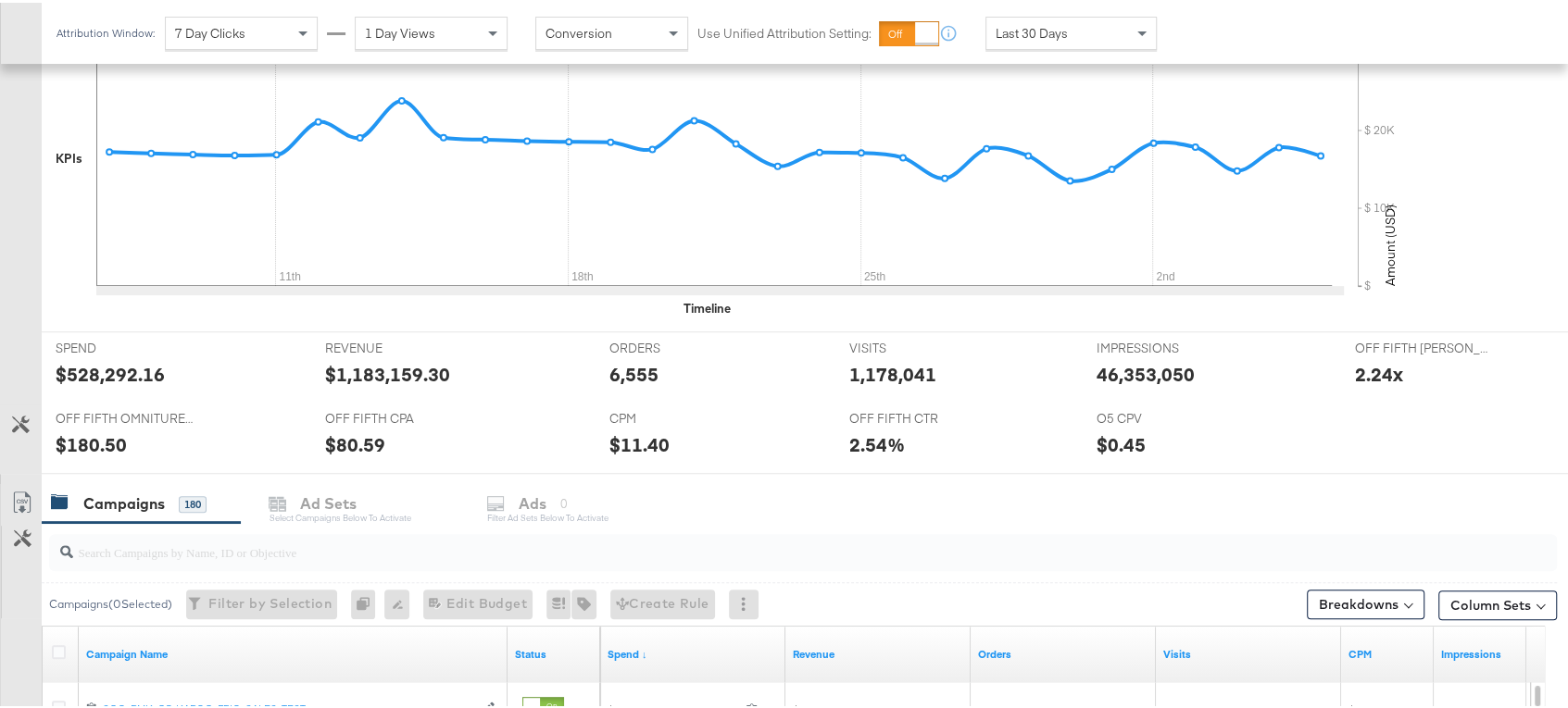
scroll to position [473, 0]
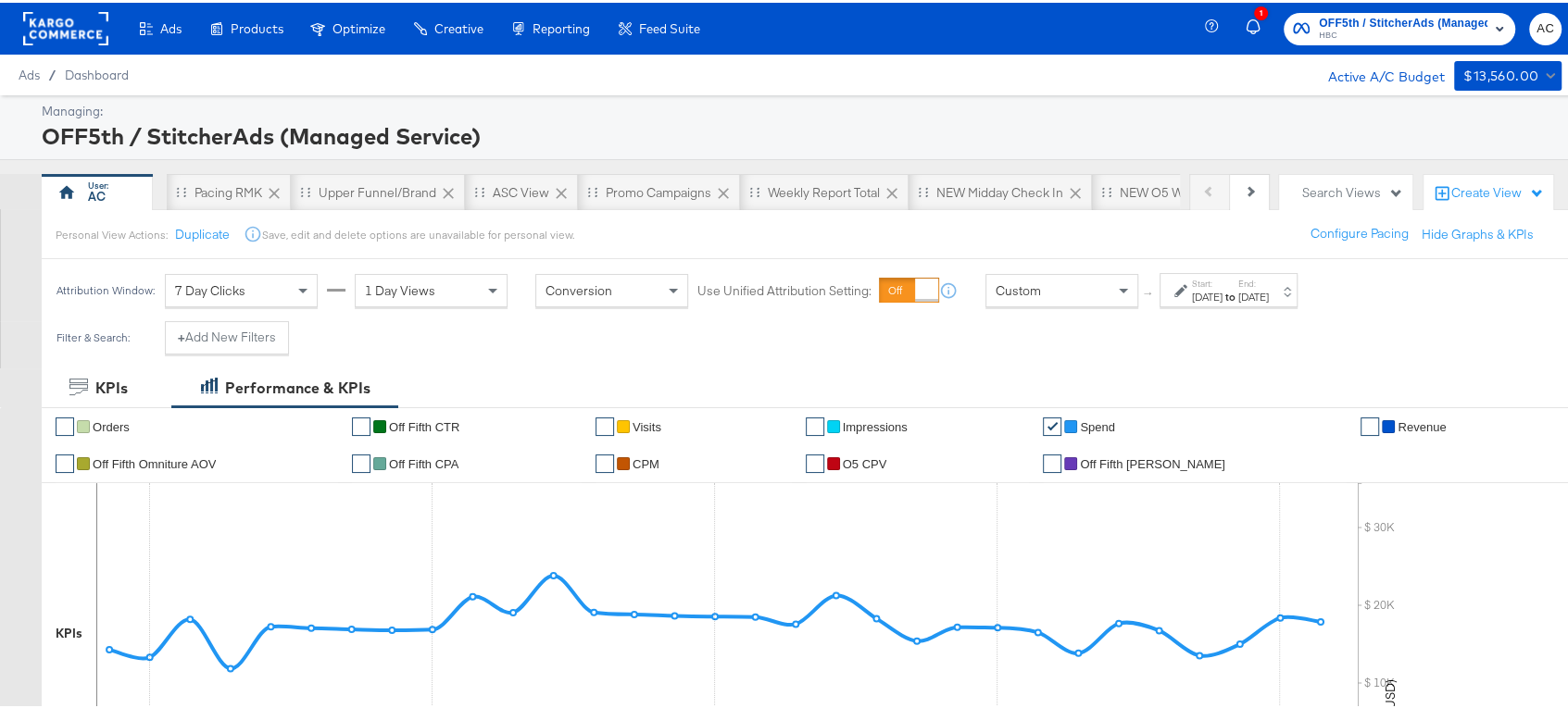
click at [1176, 282] on icon at bounding box center [1180, 287] width 13 height 13
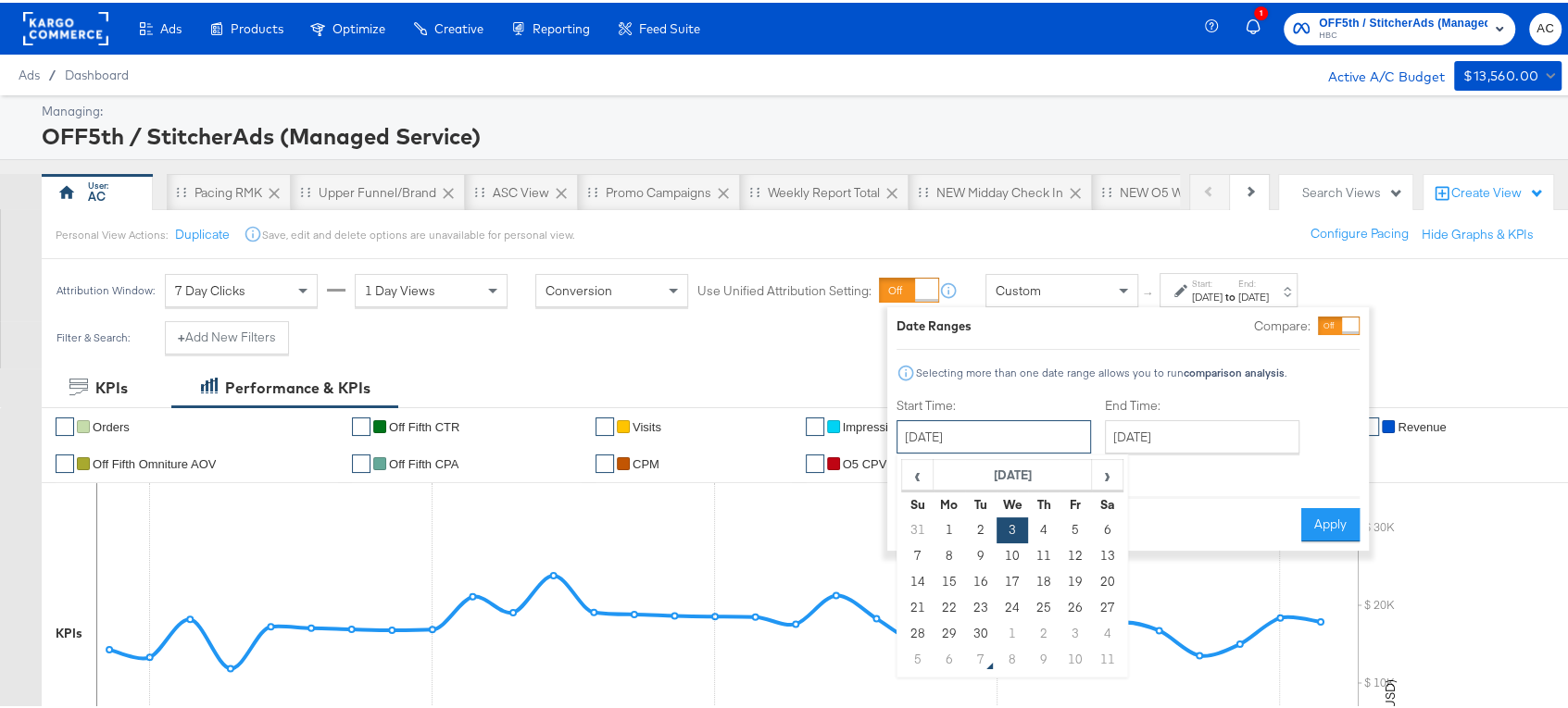
click at [1047, 437] on input "[DATE]" at bounding box center [995, 435] width 195 height 33
click at [1183, 515] on div "Cancel Apply" at bounding box center [1128, 516] width 463 height 45
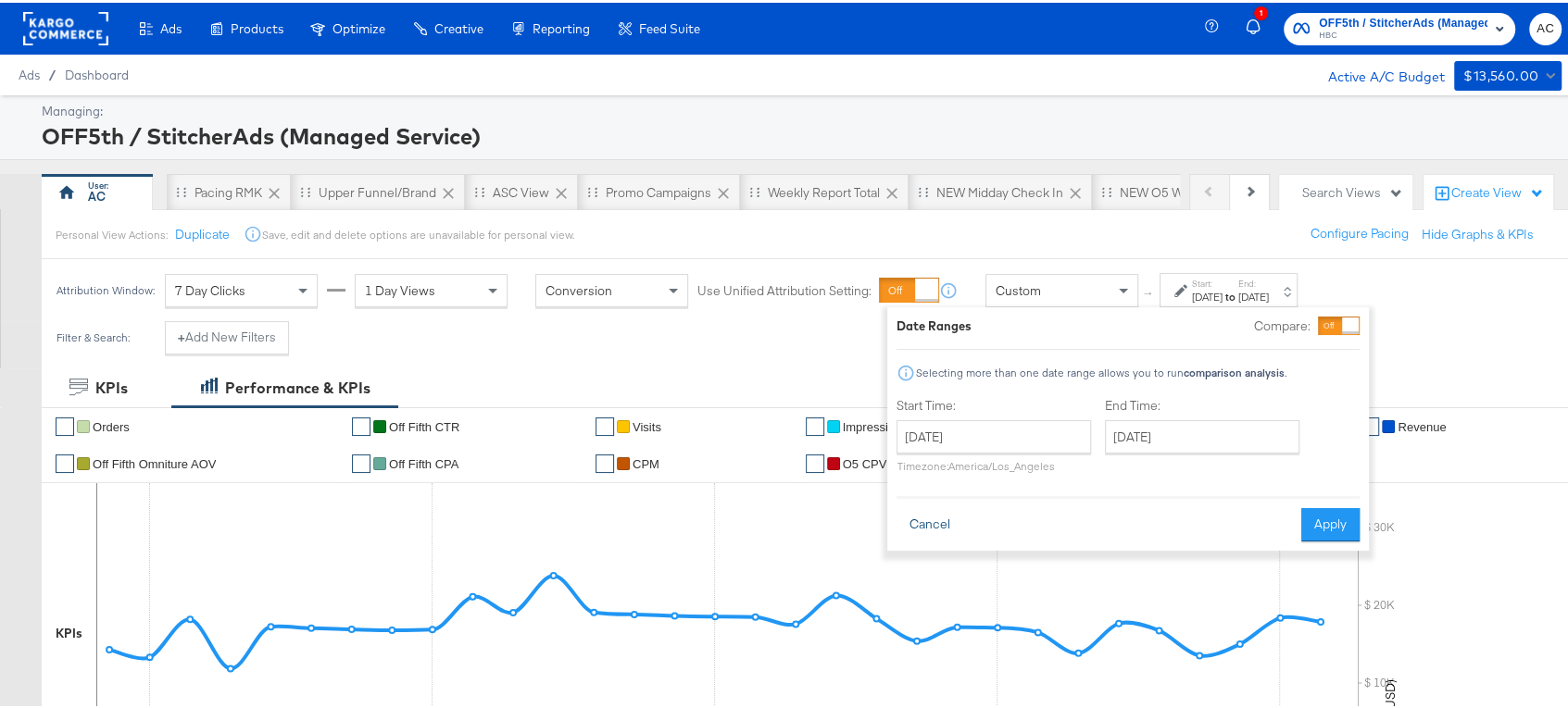
click at [917, 517] on button "Cancel" at bounding box center [931, 522] width 67 height 33
